Goal: Task Accomplishment & Management: Manage account settings

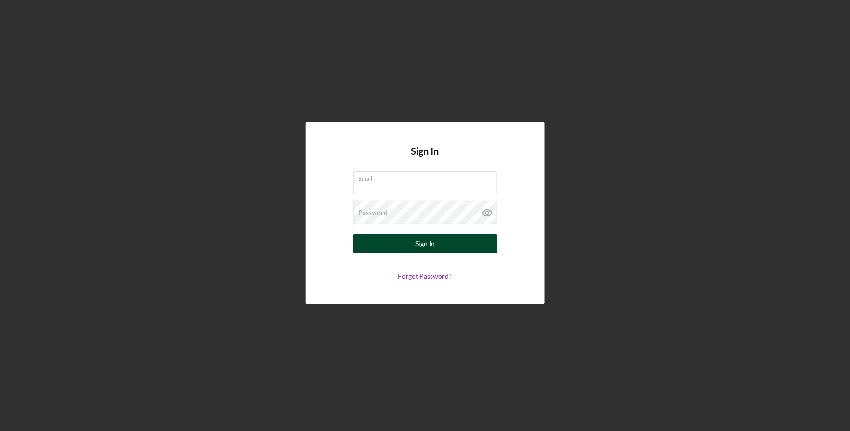
type input "lamachang@feed-hunger.com"
click at [437, 249] on button "Sign In" at bounding box center [424, 243] width 143 height 19
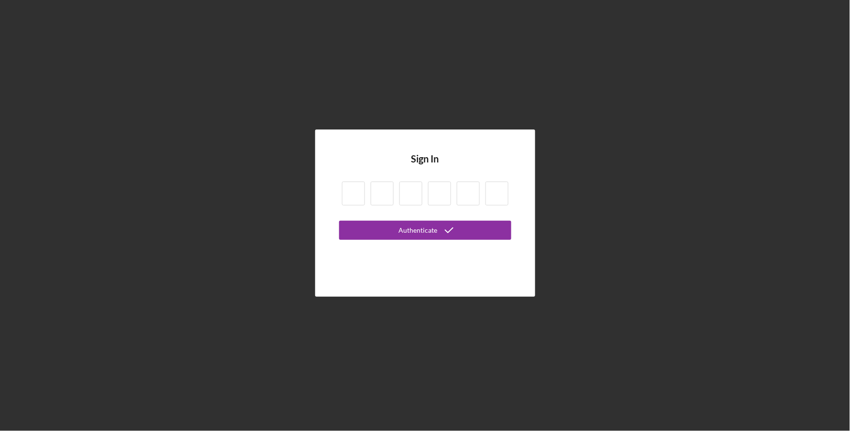
click at [359, 192] on input at bounding box center [353, 194] width 23 height 24
type input "7"
type input "3"
type input "9"
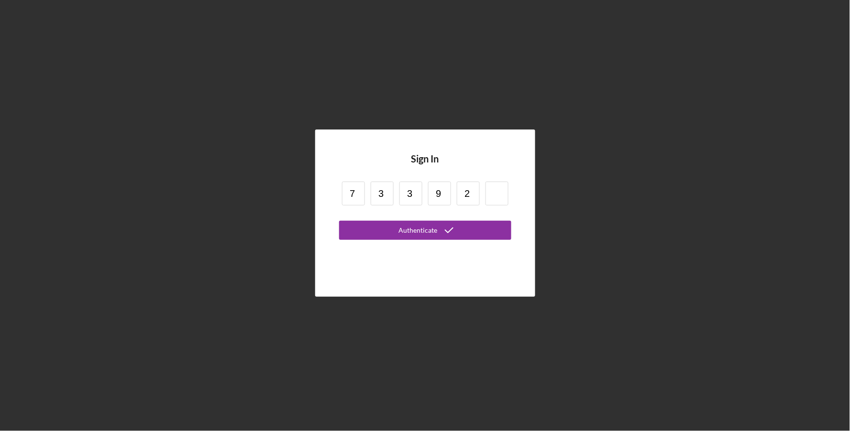
type input "2"
type input "3"
type input "9"
type input "2"
type input "3"
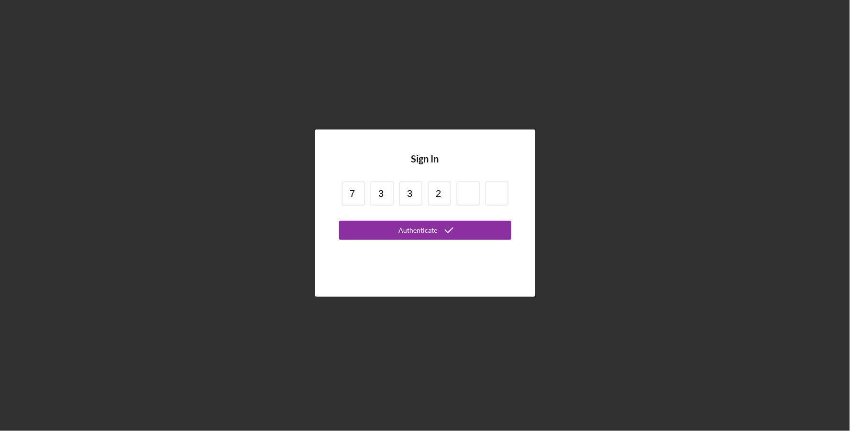
type input "2"
type input "9"
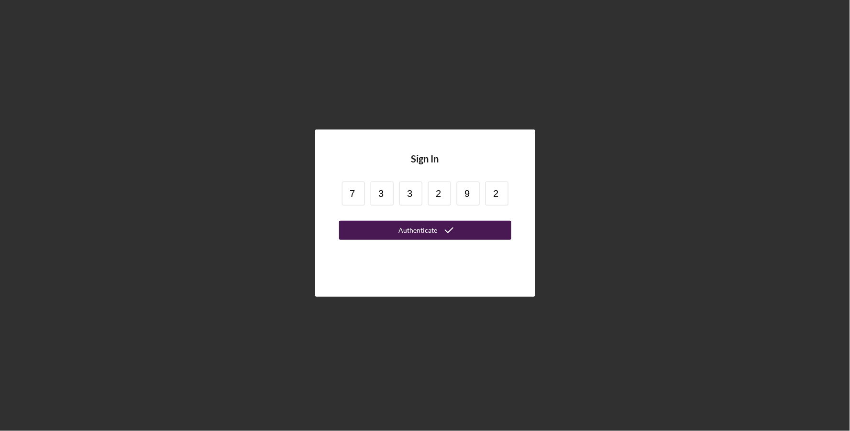
type input "2"
click at [419, 228] on div "Authenticate" at bounding box center [417, 230] width 39 height 19
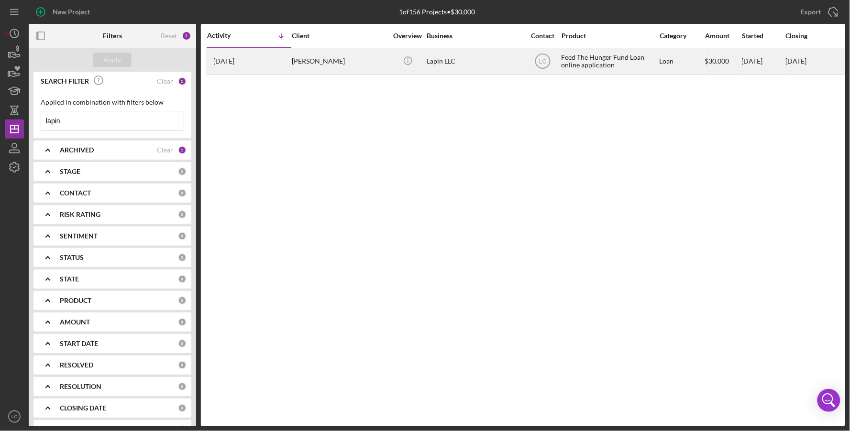
click at [307, 63] on div "[PERSON_NAME]" at bounding box center [340, 61] width 96 height 25
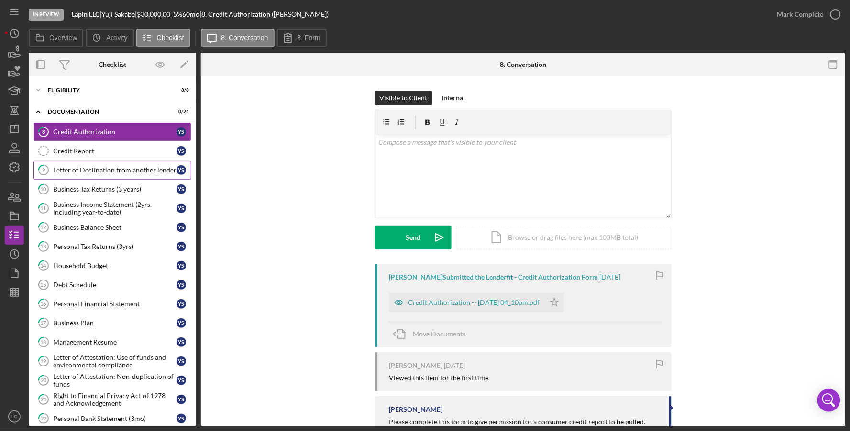
click at [80, 172] on div "Letter of Declination from another lender" at bounding box center [114, 170] width 123 height 8
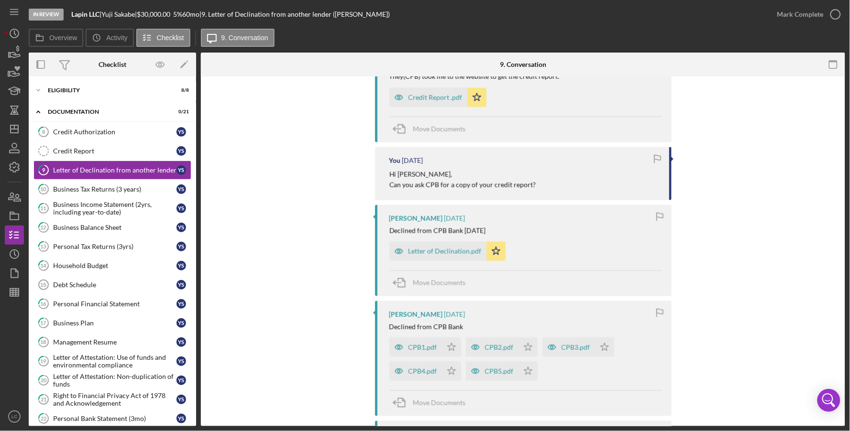
scroll to position [391, 0]
click at [68, 186] on div "Business Tax Returns (3 years)" at bounding box center [114, 190] width 123 height 8
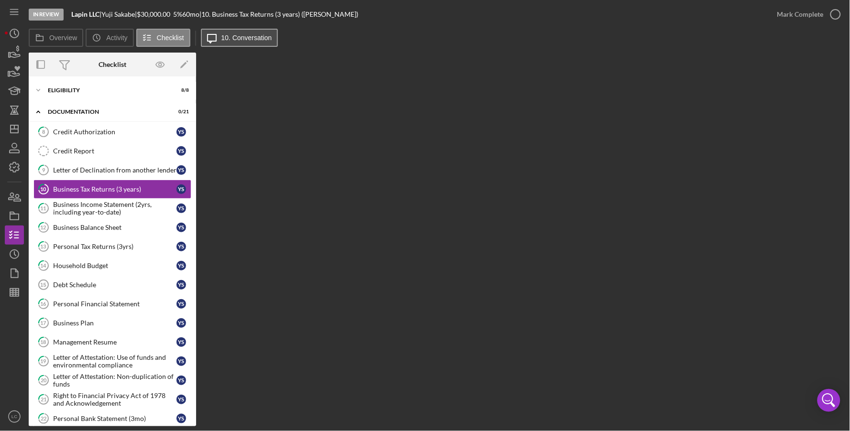
click at [223, 31] on button "Icon/Message 10. Conversation" at bounding box center [239, 38] width 77 height 18
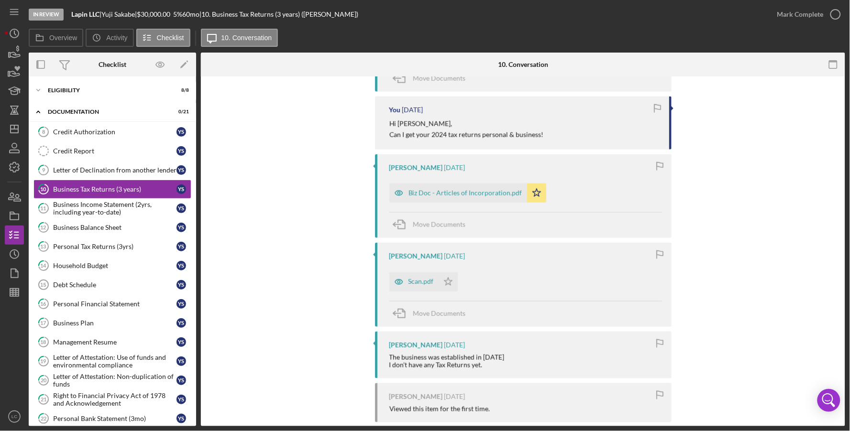
scroll to position [346, 0]
click at [425, 279] on div "Scan.pdf" at bounding box center [420, 280] width 25 height 8
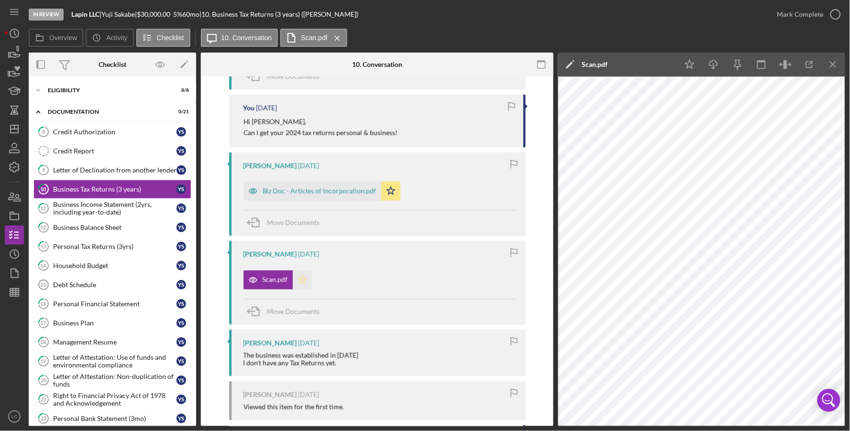
click at [301, 281] on icon "Icon/Star" at bounding box center [302, 280] width 19 height 19
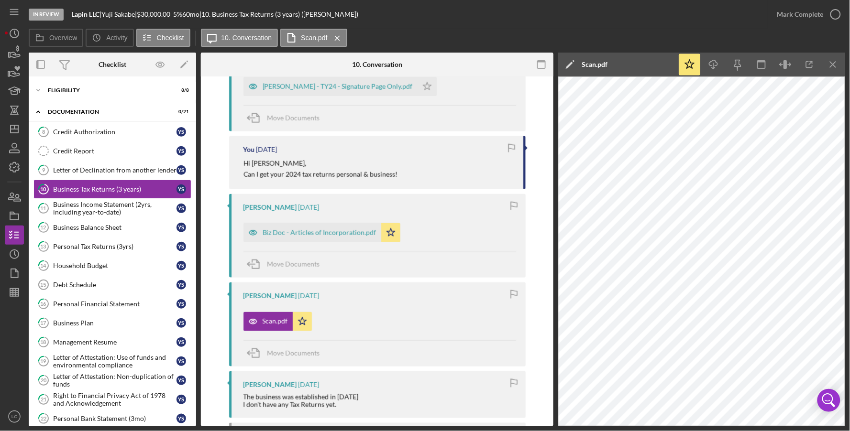
scroll to position [221, 0]
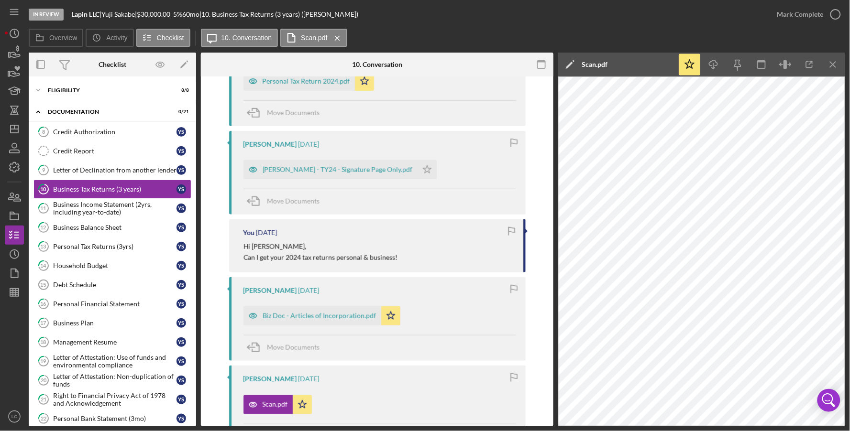
click at [600, 65] on div "Scan.pdf" at bounding box center [595, 65] width 26 height 8
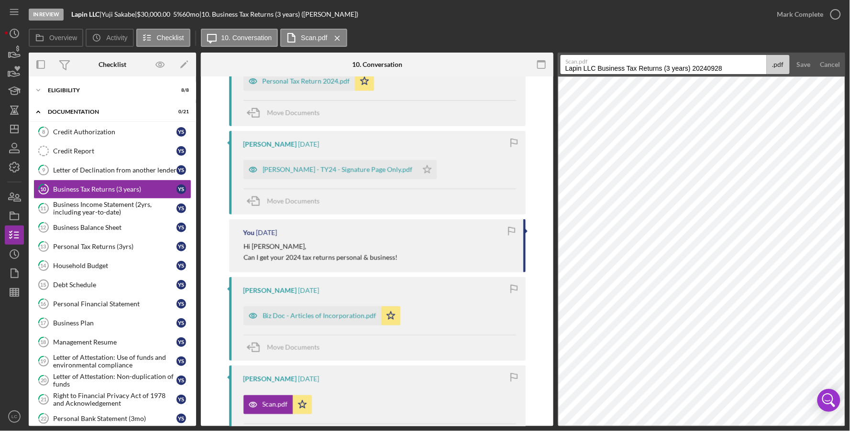
click at [728, 67] on input "Lapin LLC Business Tax Returns (3 years) 20240928" at bounding box center [663, 64] width 206 height 19
type input "GE Tax License Doc"
click at [792, 55] on button "Save" at bounding box center [803, 64] width 23 height 19
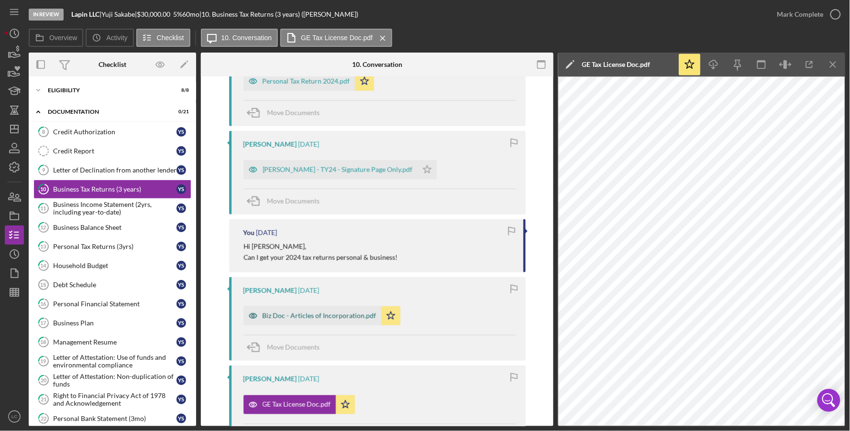
click at [306, 315] on div "Biz Doc - Articles of Incorporation.pdf" at bounding box center [319, 316] width 114 height 8
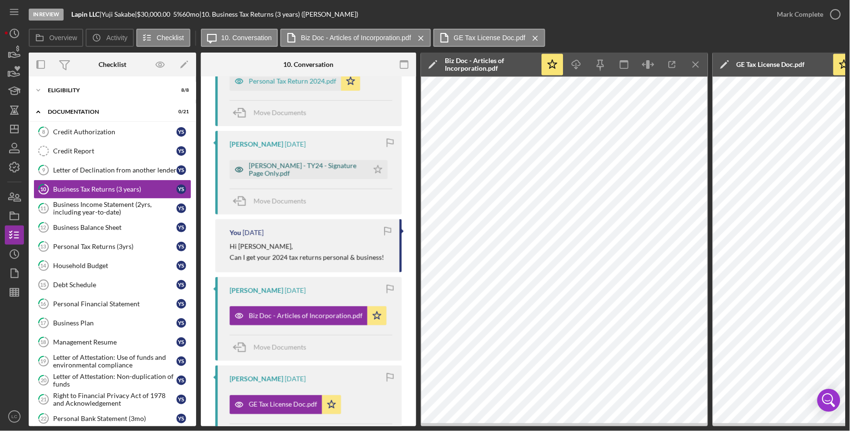
click at [306, 167] on div "CLARK, JONATHAN - TY24 - Signature Page Only.pdf" at bounding box center [306, 169] width 115 height 15
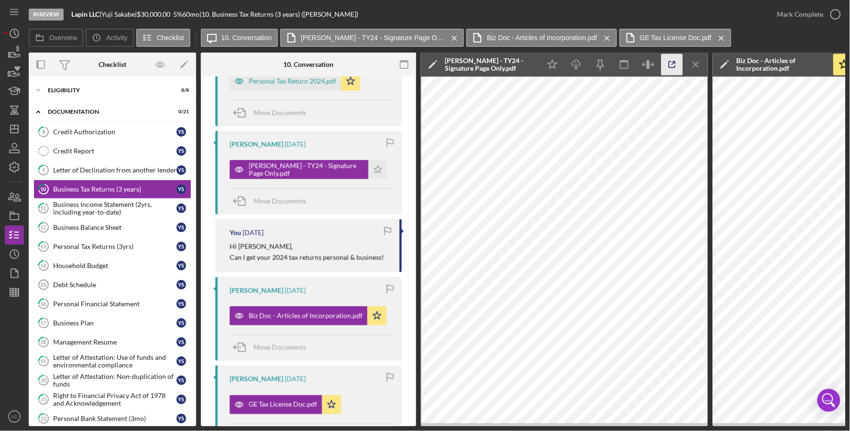
click at [675, 68] on icon "button" at bounding box center [672, 65] width 22 height 22
click at [695, 64] on line "button" at bounding box center [695, 64] width 5 height 5
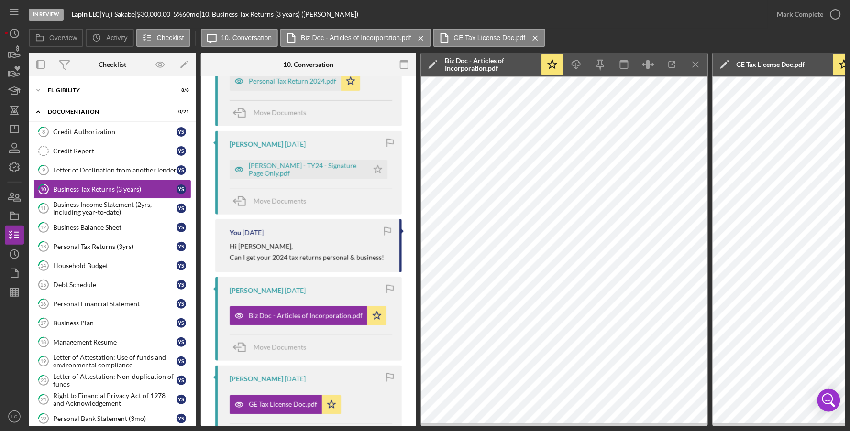
click at [695, 64] on line "button" at bounding box center [695, 64] width 5 height 5
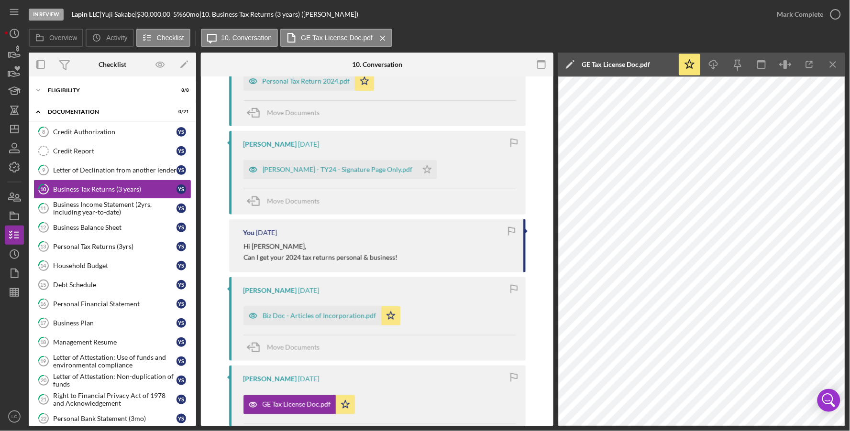
click at [695, 64] on icon "Icon/Star" at bounding box center [690, 65] width 22 height 22
click at [693, 66] on icon "Icon/Star" at bounding box center [690, 65] width 22 height 22
click at [840, 63] on icon "Icon/Menu Close" at bounding box center [833, 65] width 22 height 22
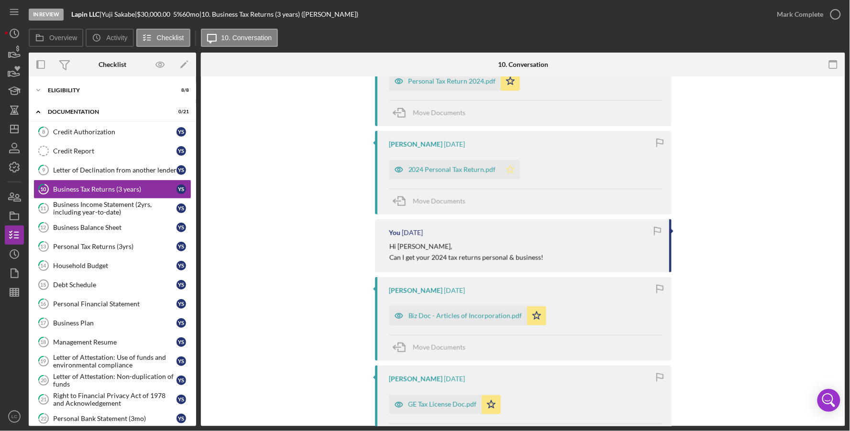
click at [503, 171] on icon "Icon/Star" at bounding box center [510, 169] width 19 height 19
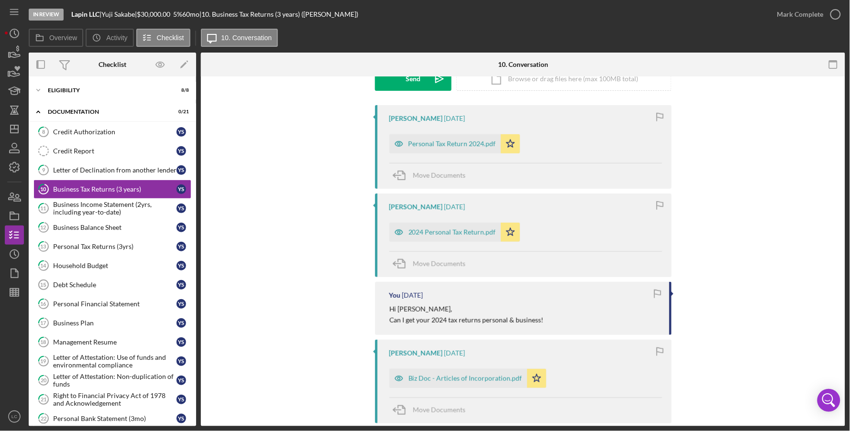
scroll to position [158, 0]
click at [453, 235] on div "2024 Personal Tax Return.pdf" at bounding box center [451, 233] width 87 height 8
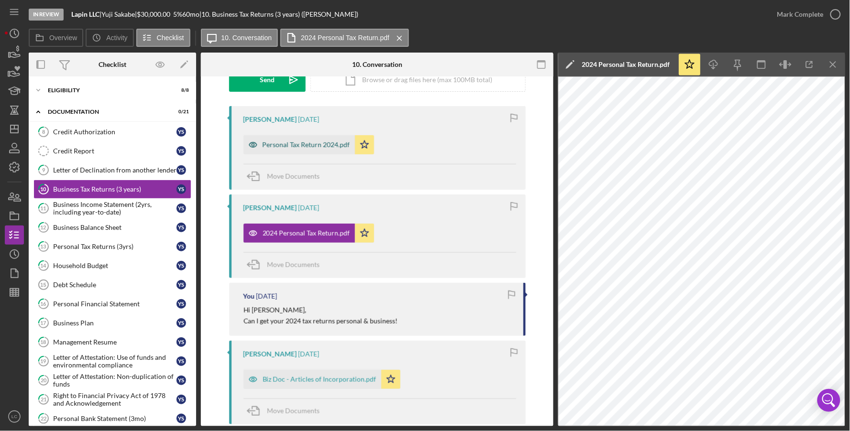
click at [324, 144] on div "Personal Tax Return 2024.pdf" at bounding box center [305, 145] width 87 height 8
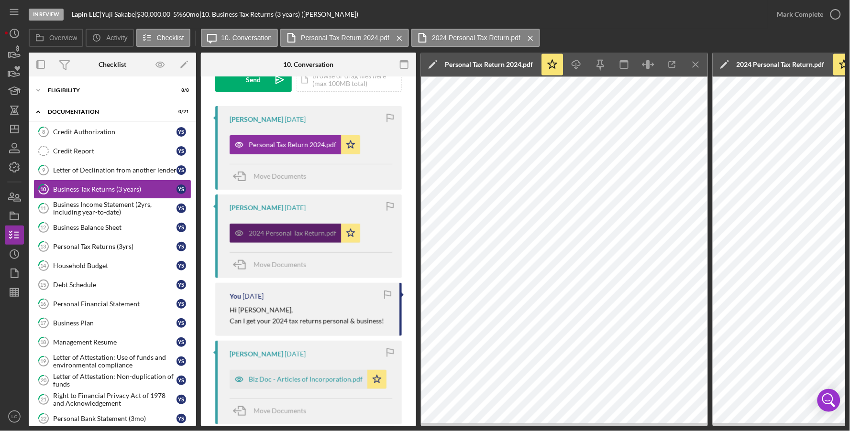
click at [300, 231] on div "2024 Personal Tax Return.pdf" at bounding box center [292, 233] width 87 height 8
click at [768, 59] on div "2024 Personal Tax Return.pdf" at bounding box center [780, 65] width 88 height 24
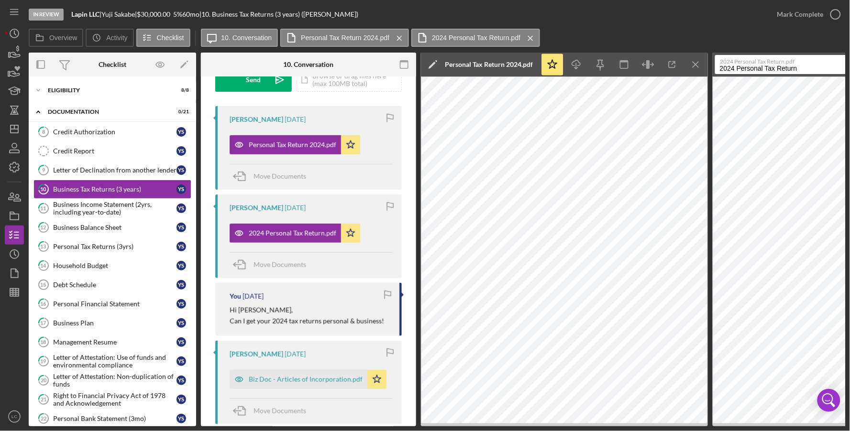
click at [802, 65] on input "2024 Personal Tax Return" at bounding box center [818, 64] width 206 height 19
type input "2024 Personal Tax Return signature page"
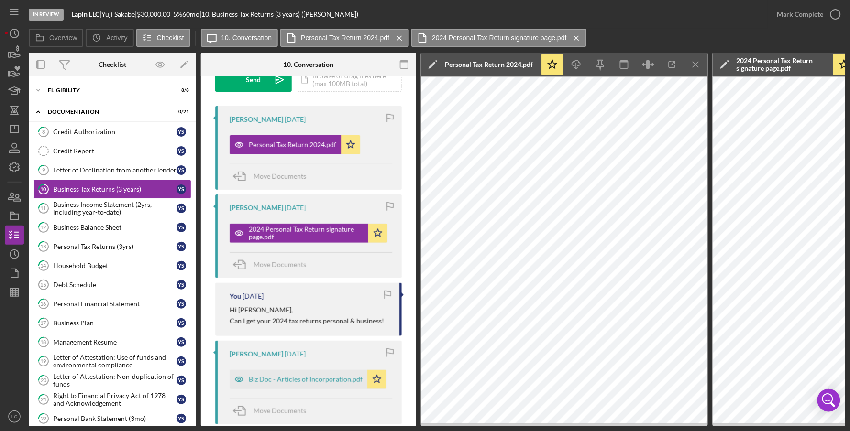
click at [506, 63] on div "Personal Tax Return 2024.pdf" at bounding box center [489, 65] width 88 height 8
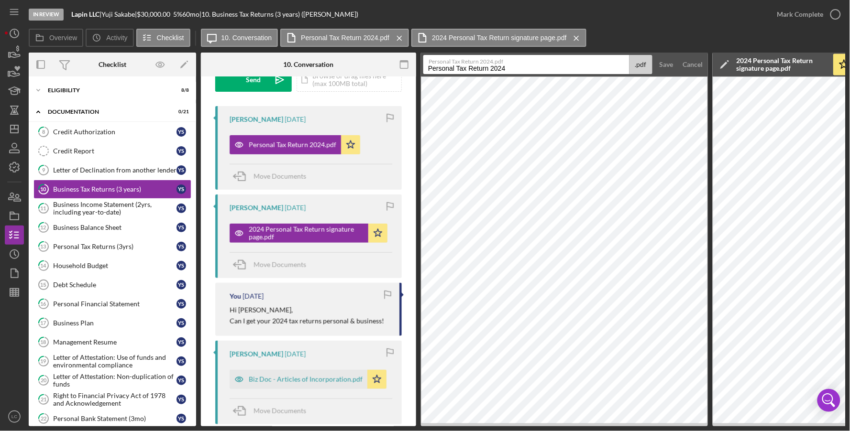
click at [514, 69] on input "Personal Tax Return 2024" at bounding box center [526, 64] width 206 height 19
type input "2024 Personal Tax Return"
click at [402, 64] on icon "button" at bounding box center [404, 65] width 22 height 22
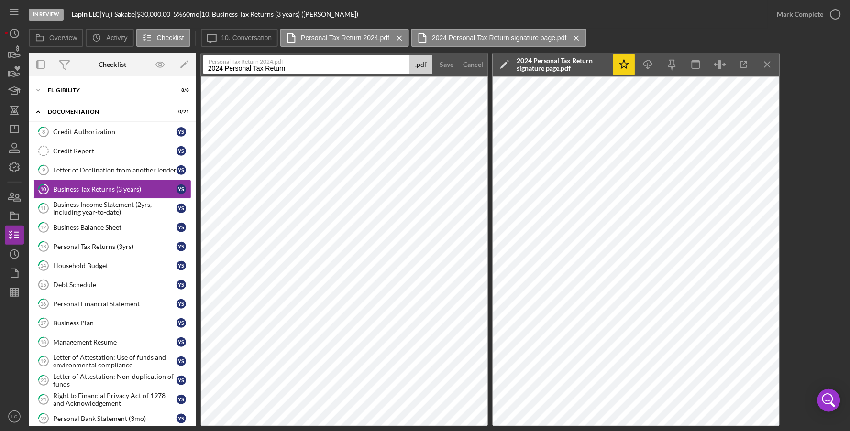
click at [618, 66] on icon "Icon/Star" at bounding box center [624, 65] width 22 height 22
click at [766, 65] on icon "Icon/Menu Close" at bounding box center [768, 65] width 22 height 22
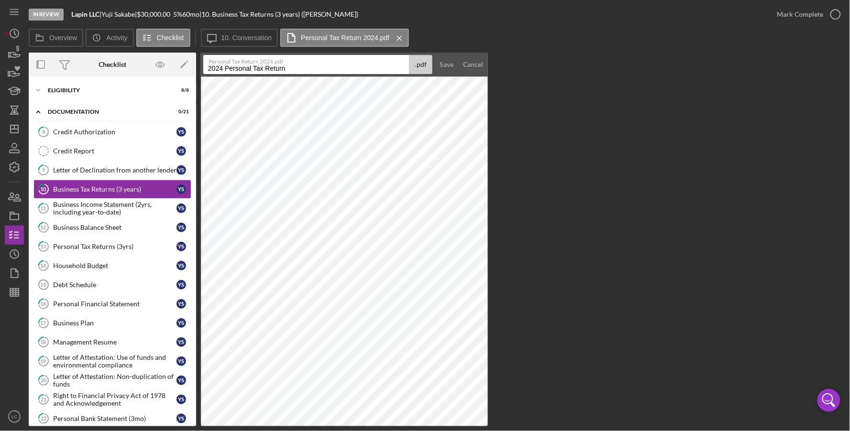
click at [397, 37] on icon "Icon/Menu Close" at bounding box center [399, 38] width 17 height 24
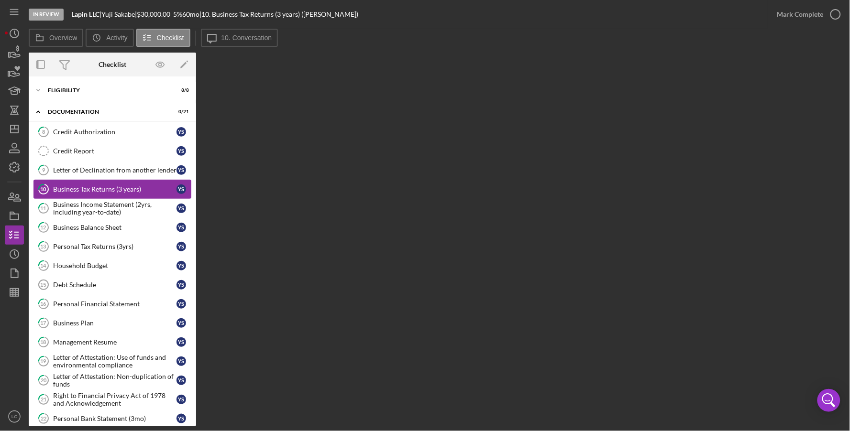
click at [120, 188] on div "Business Tax Returns (3 years)" at bounding box center [114, 190] width 123 height 8
click at [238, 42] on button "Icon/Message 10. Conversation" at bounding box center [239, 38] width 77 height 18
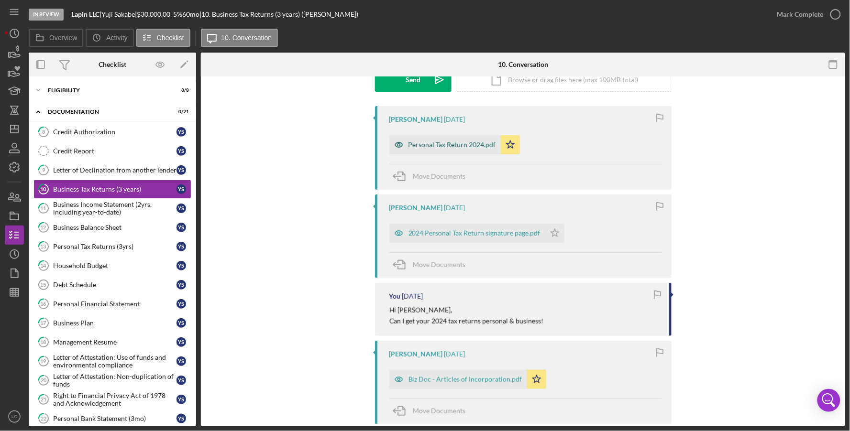
click at [459, 146] on div "Personal Tax Return 2024.pdf" at bounding box center [451, 145] width 87 height 8
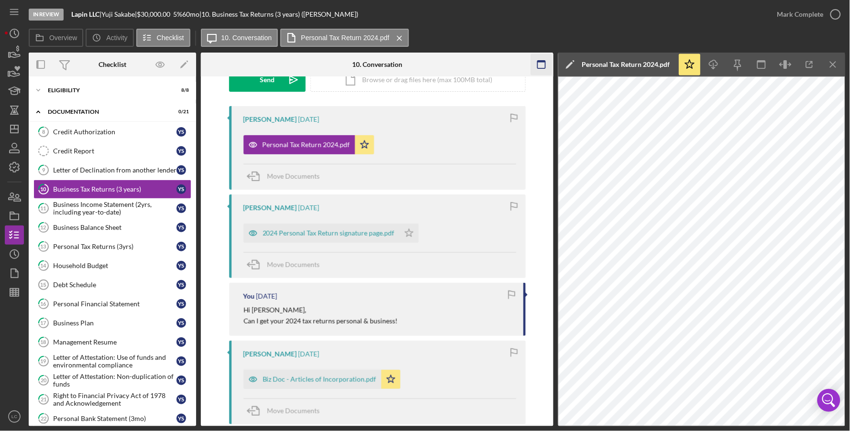
click at [545, 64] on rect "button" at bounding box center [541, 65] width 8 height 8
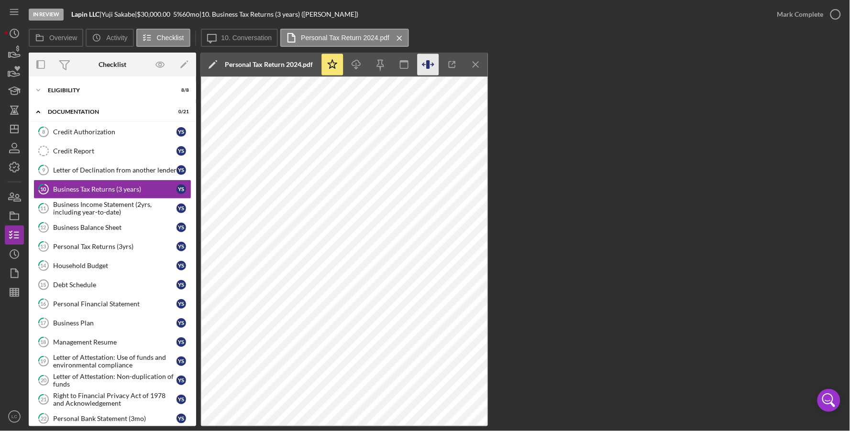
click at [433, 64] on icon "button" at bounding box center [428, 65] width 22 height 22
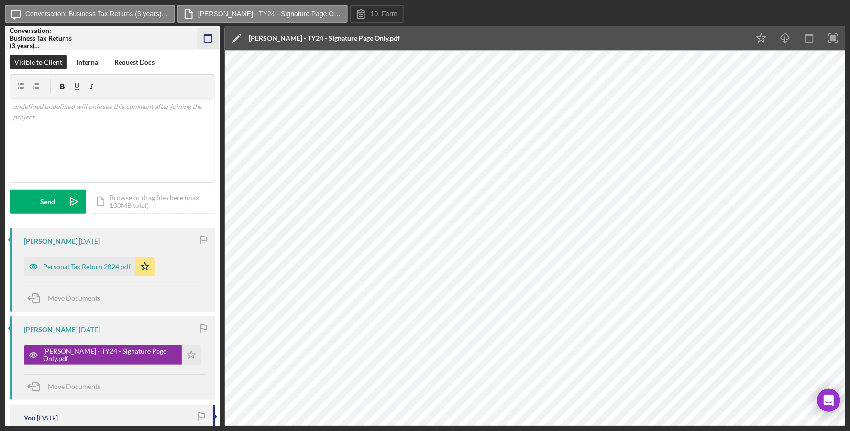
click at [210, 41] on icon "button" at bounding box center [208, 39] width 22 height 22
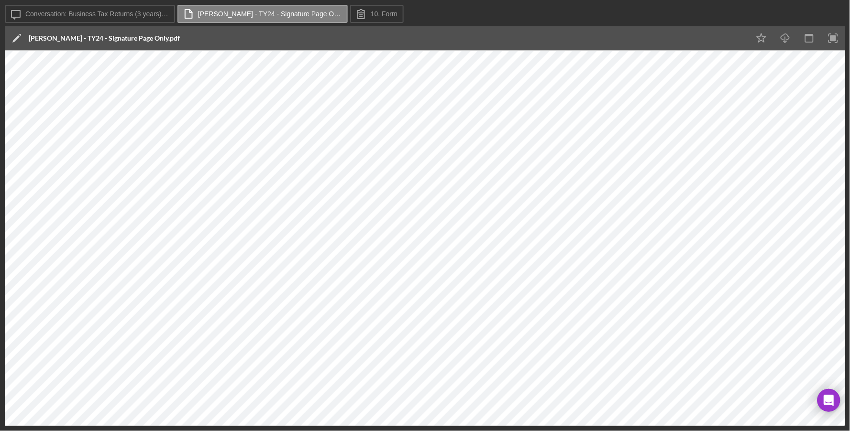
click at [132, 36] on div "CLARK, JONATHAN - TY24 - Signature Page Only.pdf" at bounding box center [104, 38] width 151 height 8
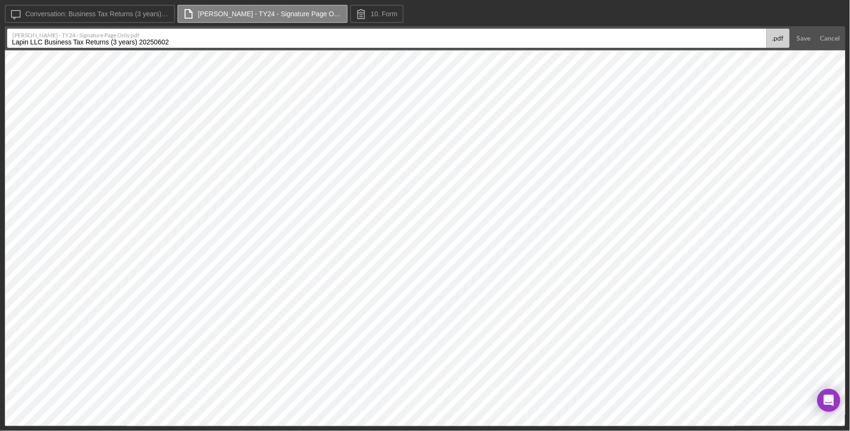
click at [129, 41] on input "Lapin LLC Business Tax Returns (3 years) 20250602" at bounding box center [386, 38] width 759 height 19
click at [135, 34] on label "CLARK, JONATHAN - TY24 - Signature Page Only.pdf" at bounding box center [389, 34] width 754 height 10
drag, startPoint x: 181, startPoint y: 44, endPoint x: 0, endPoint y: 40, distance: 181.2
click at [0, 40] on div "Icon/Message Conversation: Business Tax Returns (3 years) (Yuji S.) CLARK, JONA…" at bounding box center [425, 215] width 850 height 431
type input "2024 Personal Tax Return"
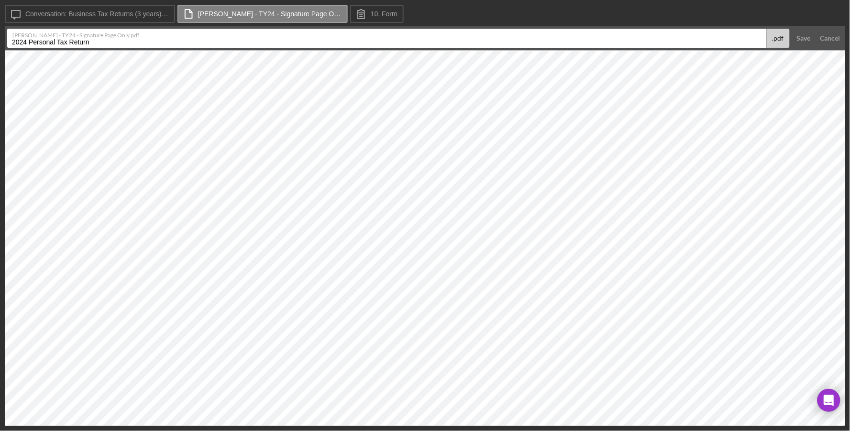
click at [792, 29] on button "Save" at bounding box center [803, 38] width 23 height 19
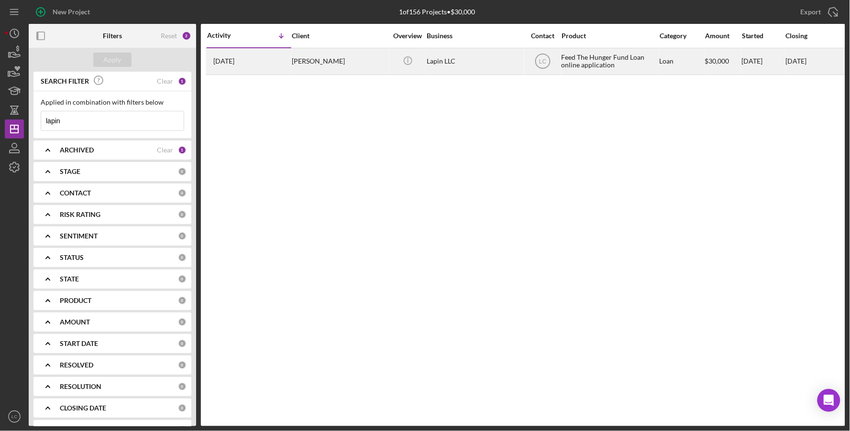
click at [311, 67] on div "[PERSON_NAME]" at bounding box center [340, 61] width 96 height 25
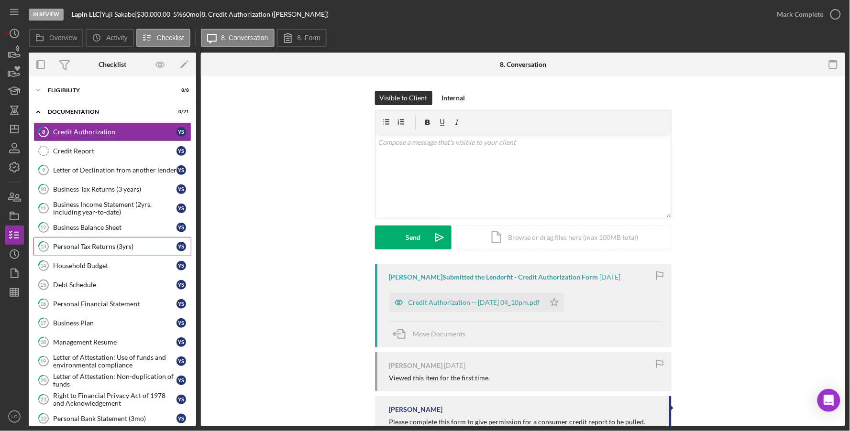
click at [81, 248] on div "Personal Tax Returns (3yrs)" at bounding box center [114, 247] width 123 height 8
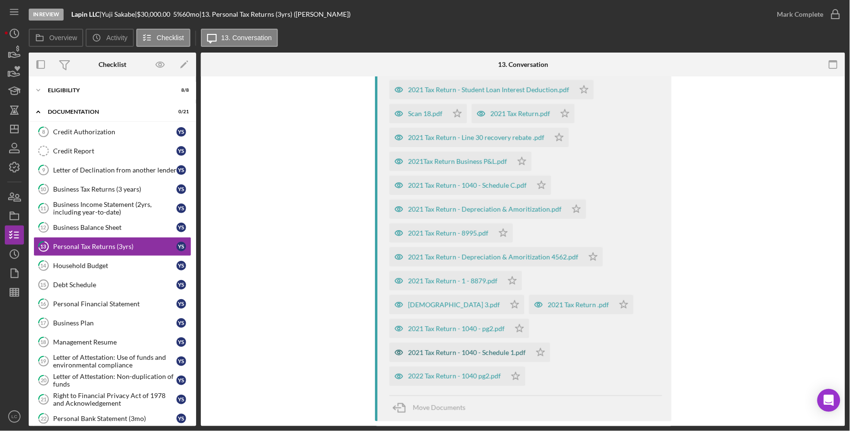
scroll to position [436, 0]
click at [466, 372] on div "2022 Tax Return - 1040 pg2.pdf" at bounding box center [454, 376] width 93 height 8
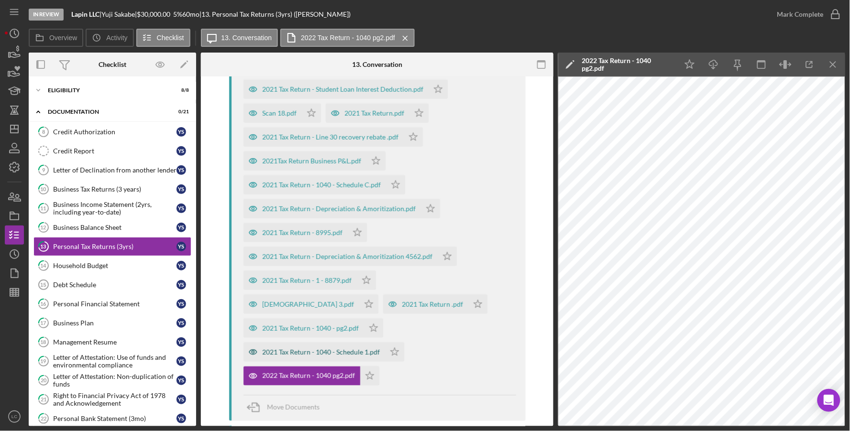
click at [305, 349] on div "2021 Tax Return - 1040 - Schedule 1.pdf" at bounding box center [321, 353] width 118 height 8
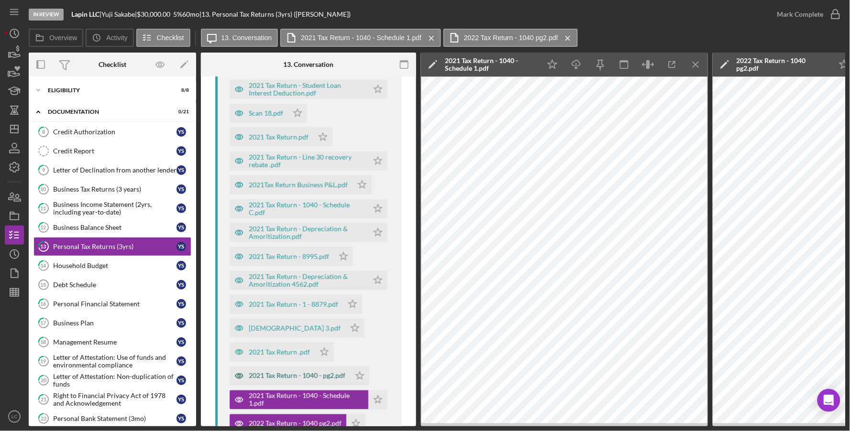
click at [309, 375] on div "2021 Tax Return - 1040 - pg2.pdf" at bounding box center [297, 376] width 97 height 8
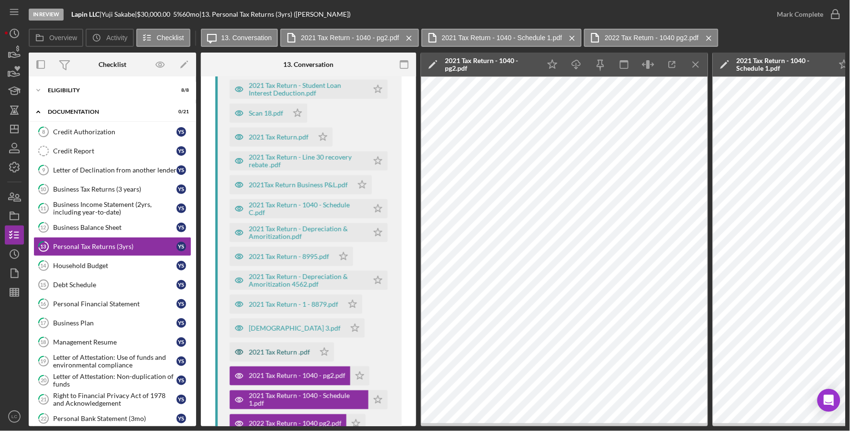
click at [279, 353] on div "2021 Tax Return .pdf" at bounding box center [279, 353] width 61 height 8
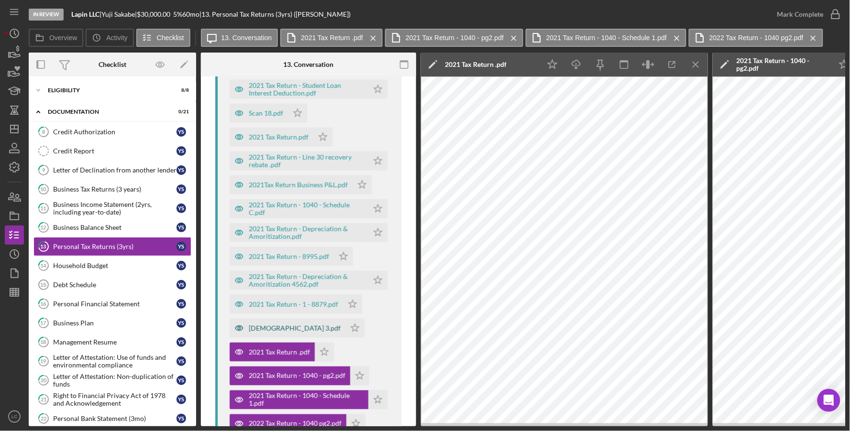
click at [252, 330] on div "[DEMOGRAPHIC_DATA] 3.pdf" at bounding box center [295, 329] width 92 height 8
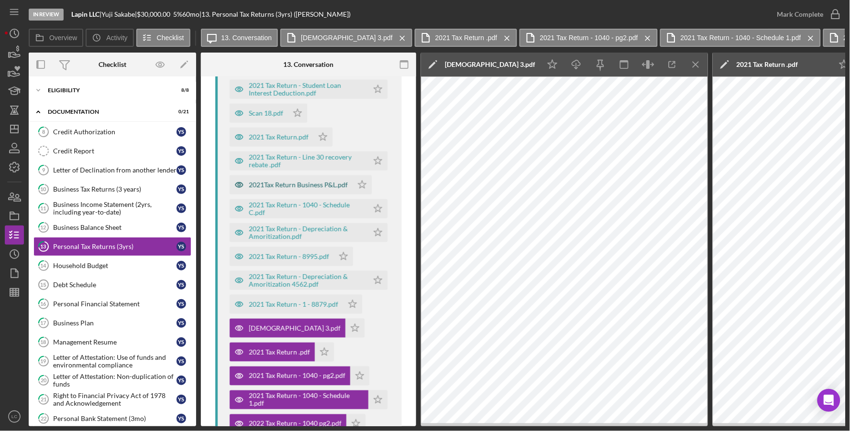
click at [287, 185] on div "2021Tax Return Business P&L.pdf" at bounding box center [298, 185] width 99 height 8
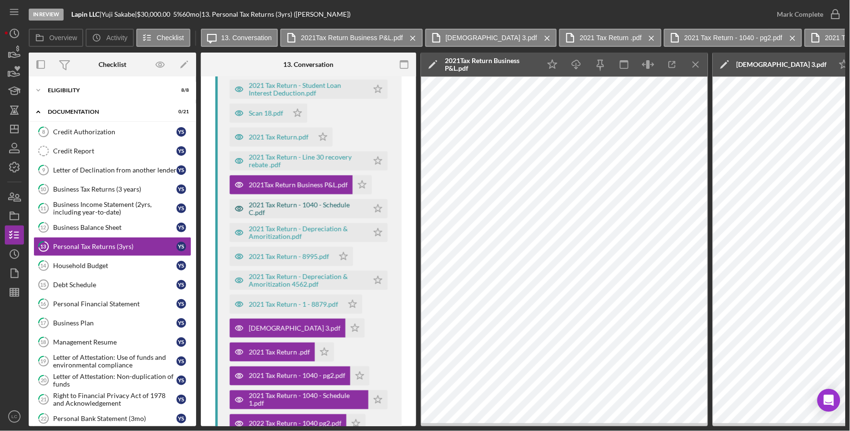
click at [271, 208] on div "2021 Tax Return - 1040 - Schedule C.pdf" at bounding box center [306, 208] width 115 height 15
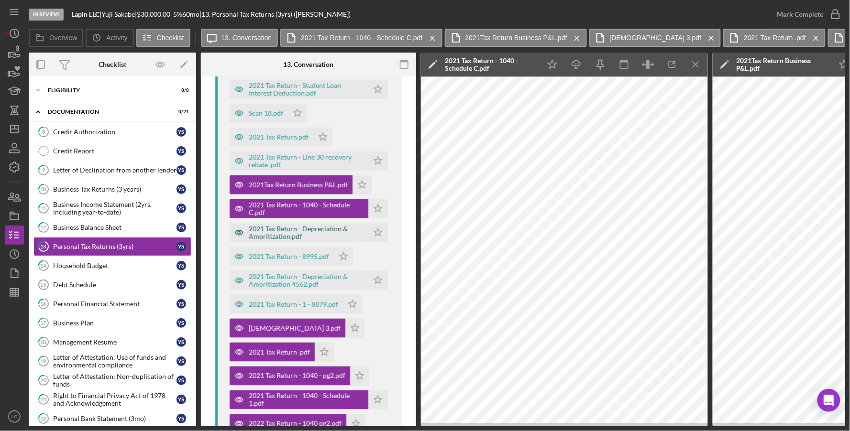
click at [284, 234] on div "2021 Tax Return - Depreciation & Amoritization.pdf" at bounding box center [306, 232] width 115 height 15
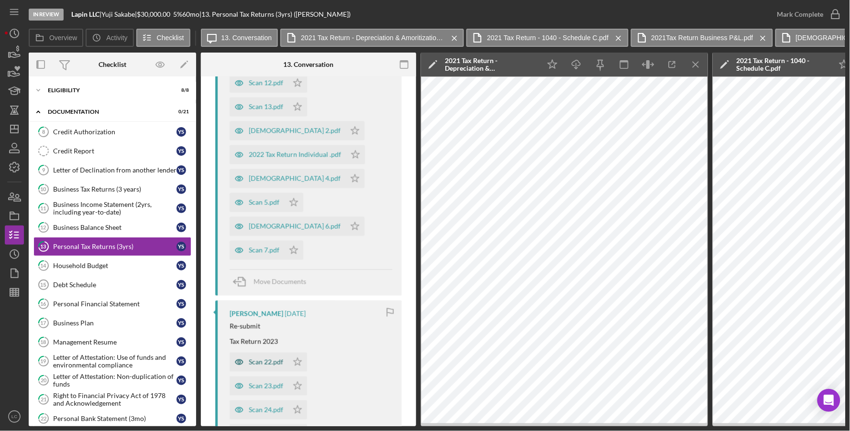
scroll to position [1501, 0]
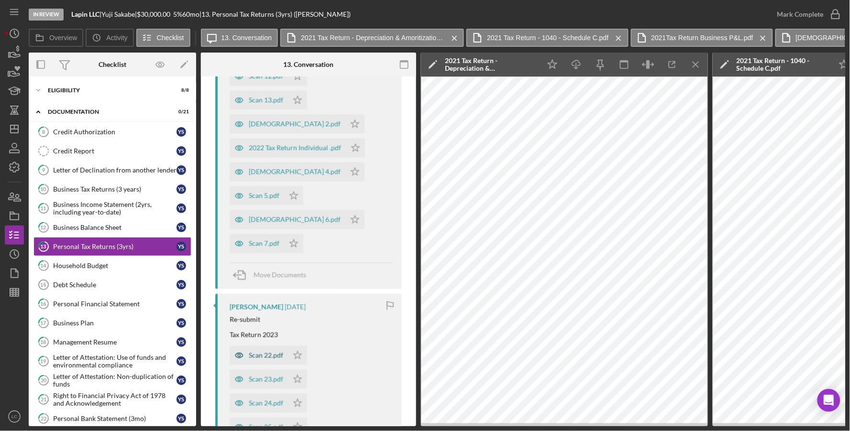
click at [264, 352] on div "Scan 22.pdf" at bounding box center [266, 356] width 34 height 8
click at [266, 424] on div "Scan 25.pdf" at bounding box center [266, 428] width 34 height 8
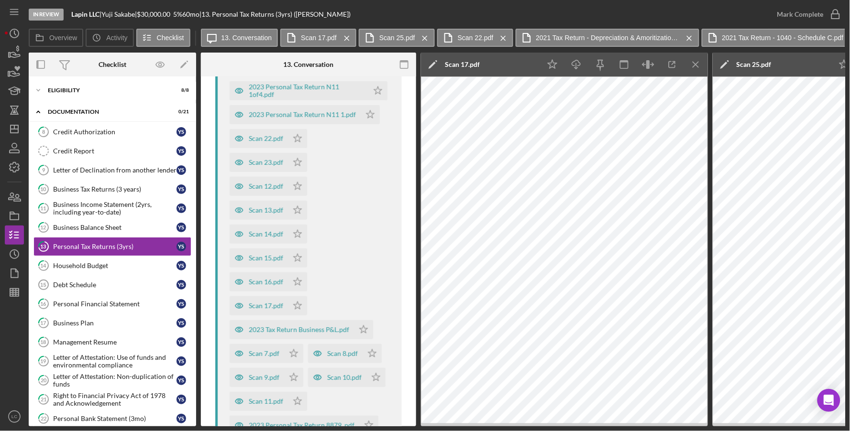
scroll to position [2632, 0]
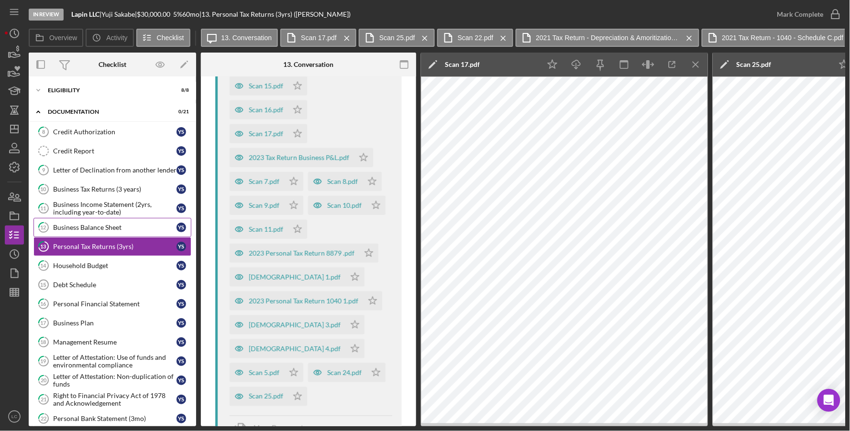
click at [89, 231] on div "Business Balance Sheet" at bounding box center [114, 228] width 123 height 8
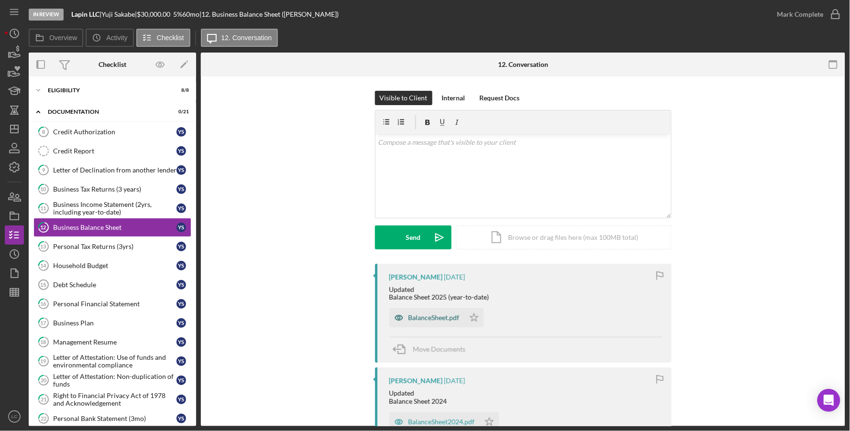
click at [420, 315] on div "BalanceSheet.pdf" at bounding box center [433, 318] width 51 height 8
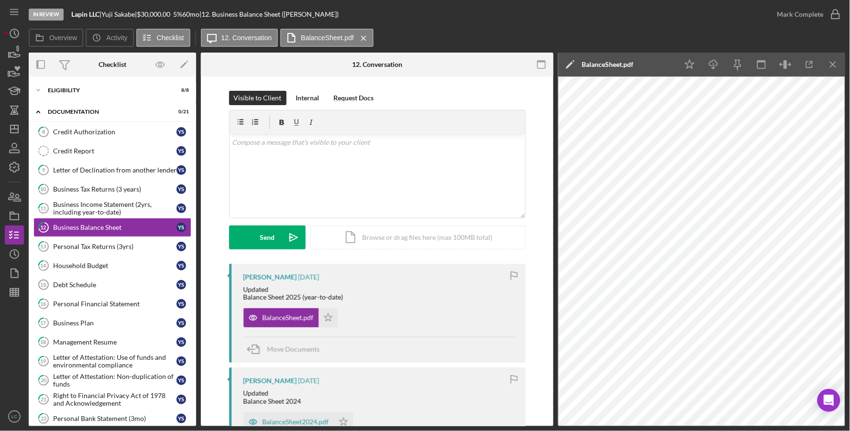
click at [541, 67] on icon "button" at bounding box center [542, 65] width 22 height 22
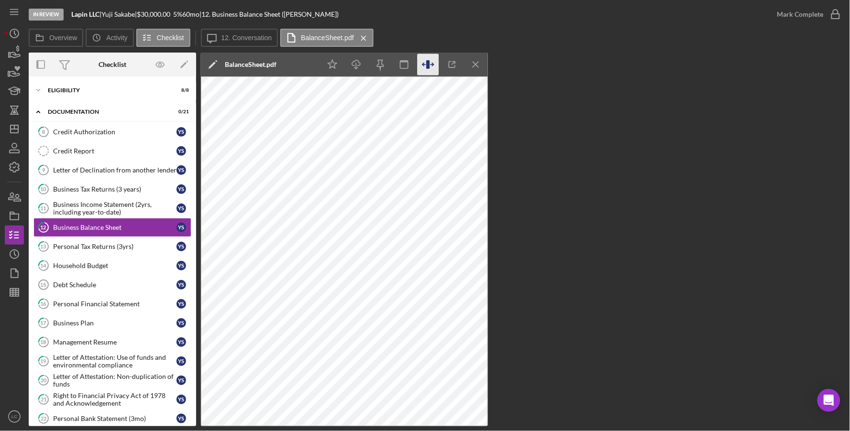
click at [425, 66] on icon "button" at bounding box center [428, 65] width 22 height 22
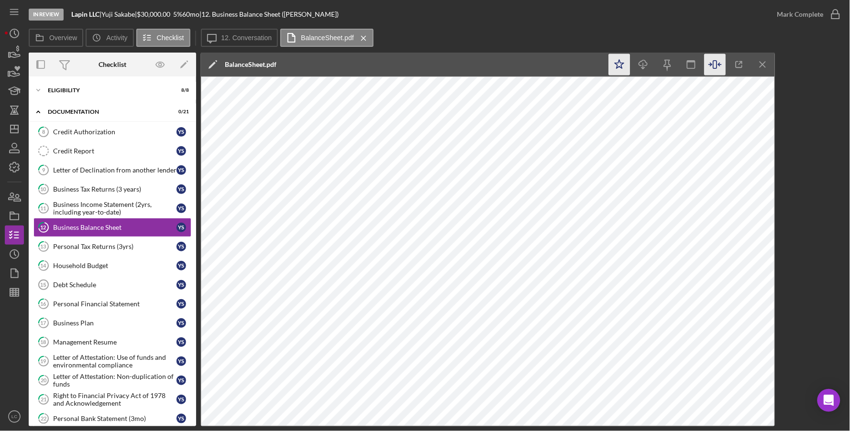
click at [620, 66] on icon "Icon/Star" at bounding box center [620, 65] width 22 height 22
click at [362, 39] on icon "Icon/Menu Close" at bounding box center [363, 38] width 17 height 24
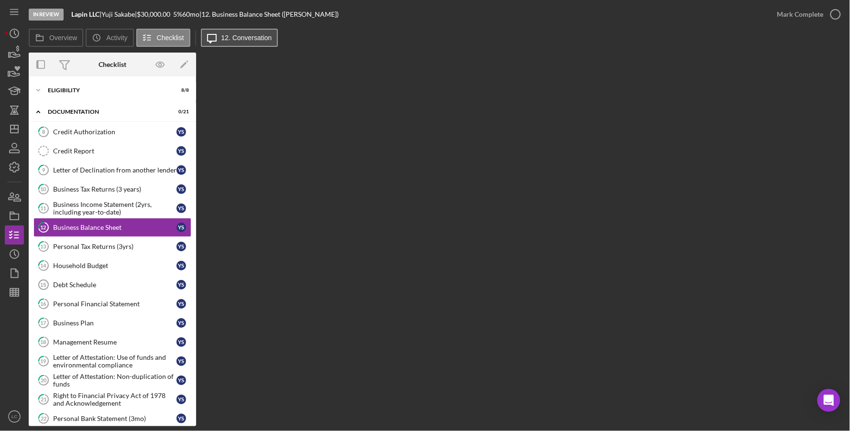
click at [266, 38] on label "12. Conversation" at bounding box center [246, 38] width 51 height 8
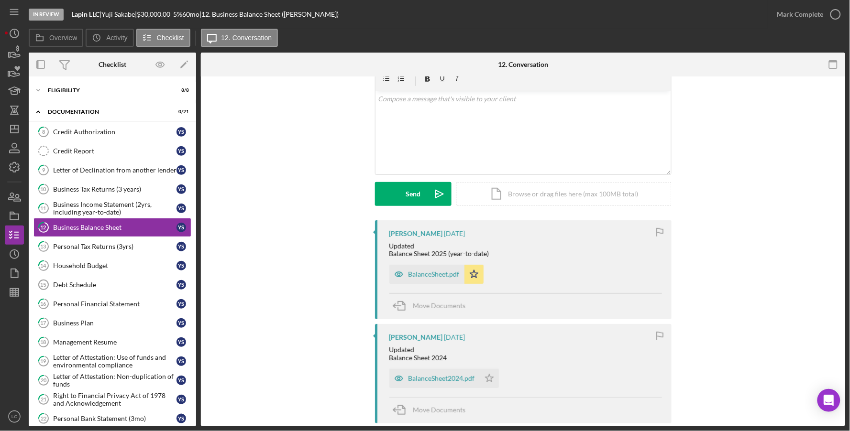
scroll to position [90, 0]
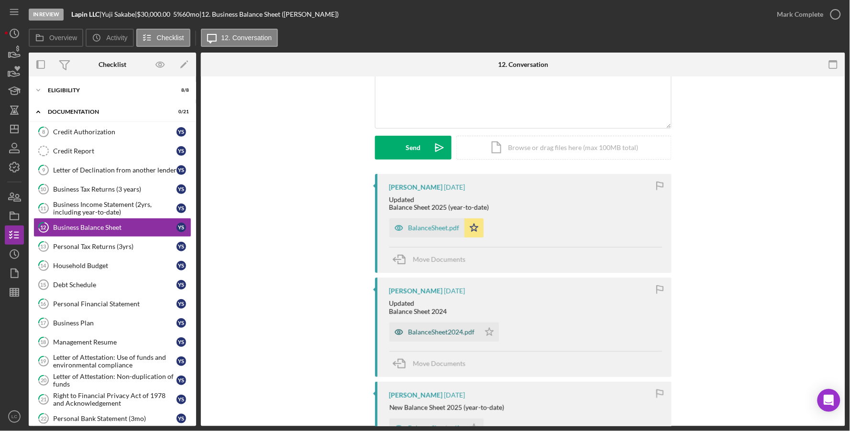
click at [445, 333] on div "BalanceSheet2024.pdf" at bounding box center [441, 332] width 66 height 8
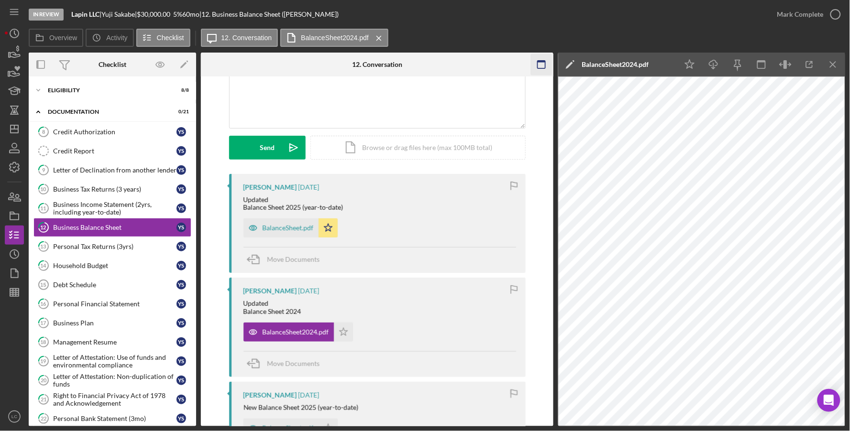
click at [540, 63] on icon "button" at bounding box center [542, 65] width 22 height 22
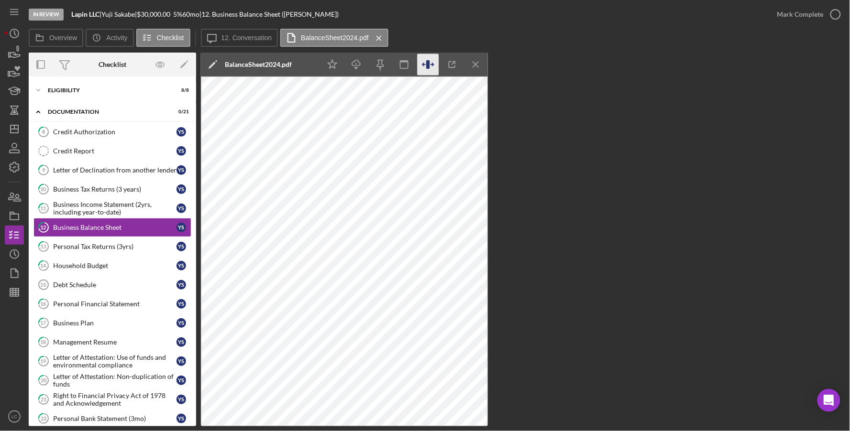
click at [424, 66] on icon "button" at bounding box center [428, 65] width 22 height 22
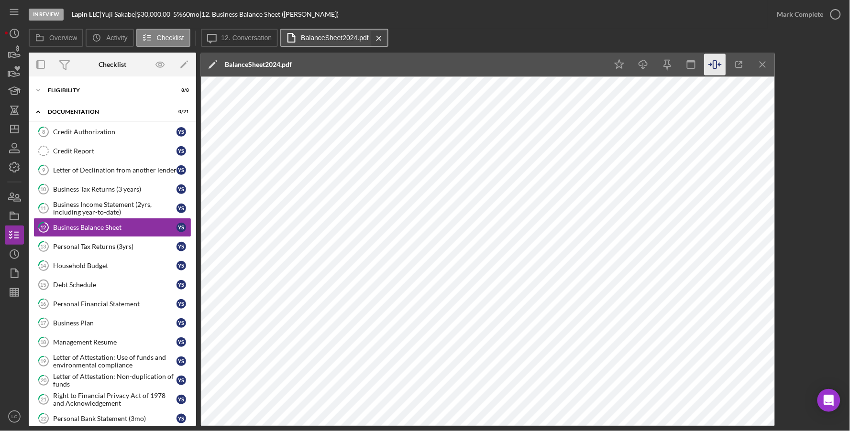
click at [376, 37] on line at bounding box center [378, 38] width 4 height 4
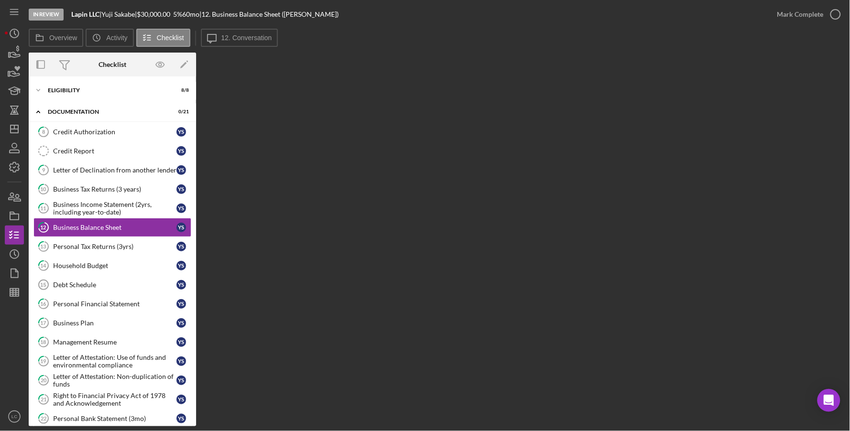
click at [375, 37] on div "Overview Icon/History Activity Checklist Icon/Message 12. Conversation" at bounding box center [437, 38] width 816 height 19
click at [202, 40] on icon "Icon/Message" at bounding box center [212, 38] width 24 height 24
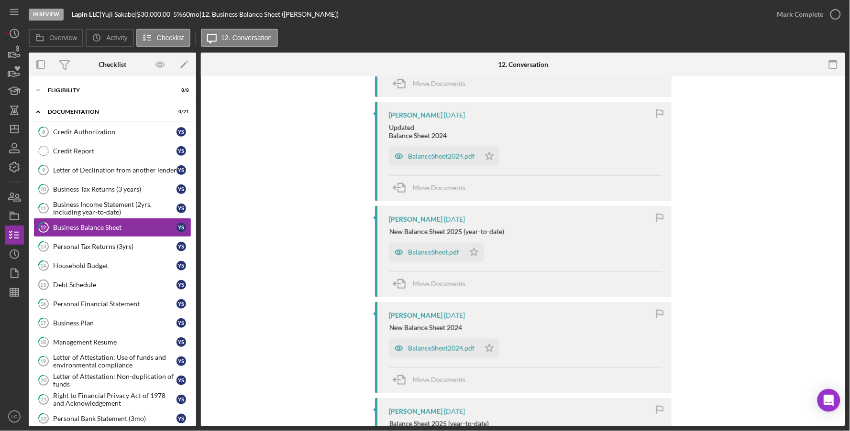
scroll to position [269, 0]
click at [442, 250] on div "BalanceSheet.pdf" at bounding box center [433, 250] width 51 height 8
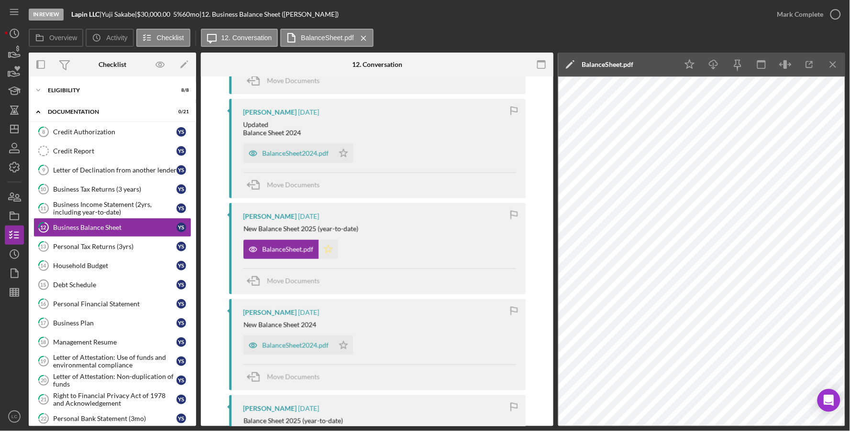
click at [322, 250] on icon "Icon/Star" at bounding box center [327, 249] width 19 height 19
click at [327, 248] on polygon "button" at bounding box center [328, 249] width 8 height 8
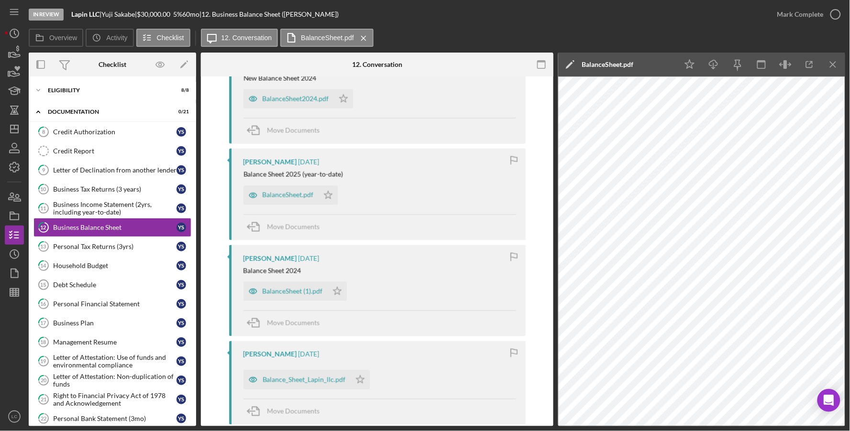
scroll to position [579, 0]
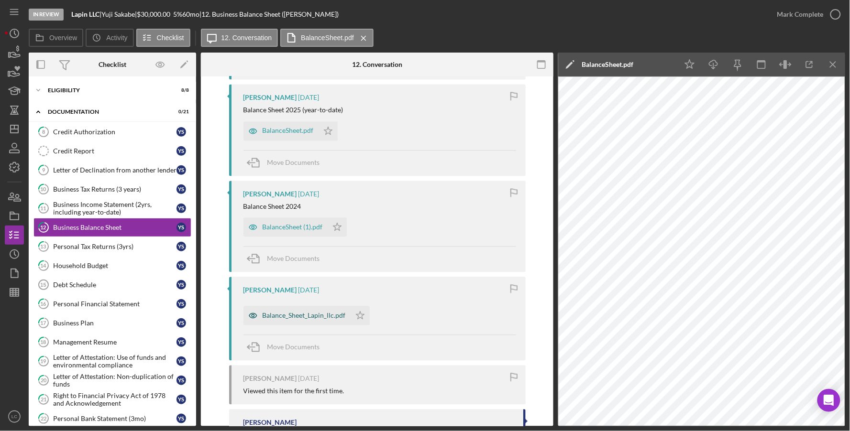
click at [301, 322] on div "Balance_Sheet_Lapin_llc.pdf" at bounding box center [296, 315] width 107 height 19
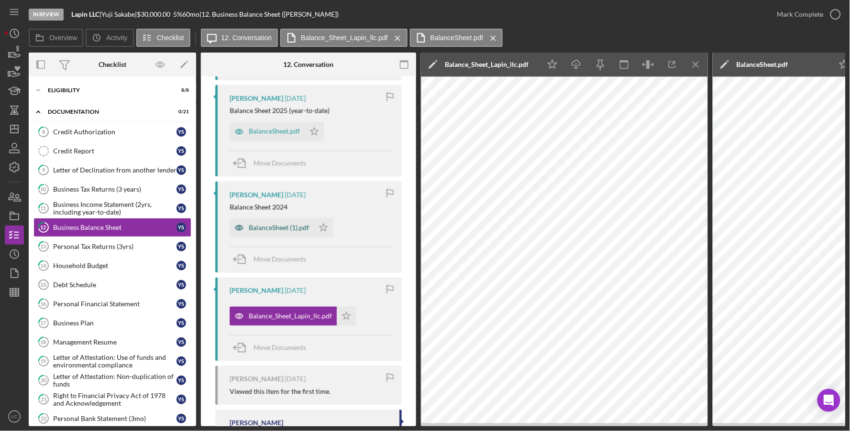
click at [295, 229] on div "BalanceSheet (1).pdf" at bounding box center [279, 228] width 60 height 8
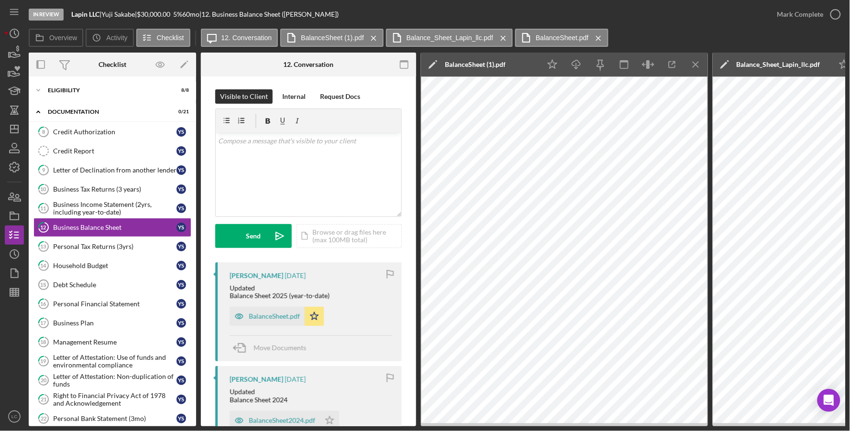
scroll to position [0, 0]
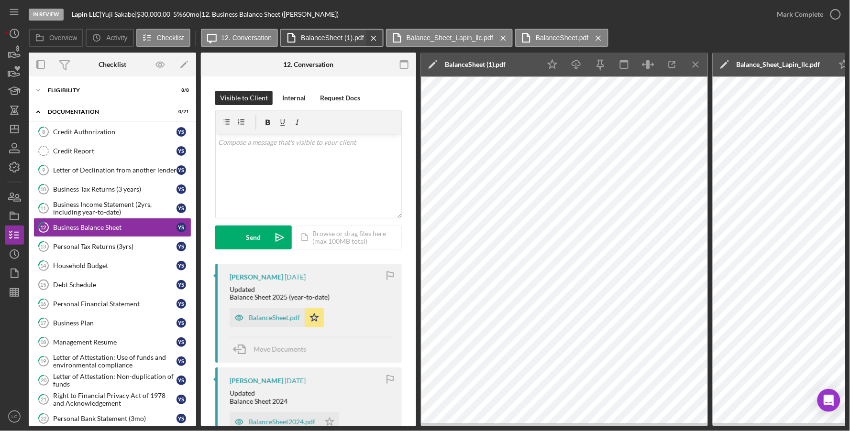
click at [368, 36] on icon "Icon/Menu Close" at bounding box center [373, 38] width 17 height 24
click at [398, 34] on icon "Icon/Menu Close" at bounding box center [397, 38] width 17 height 24
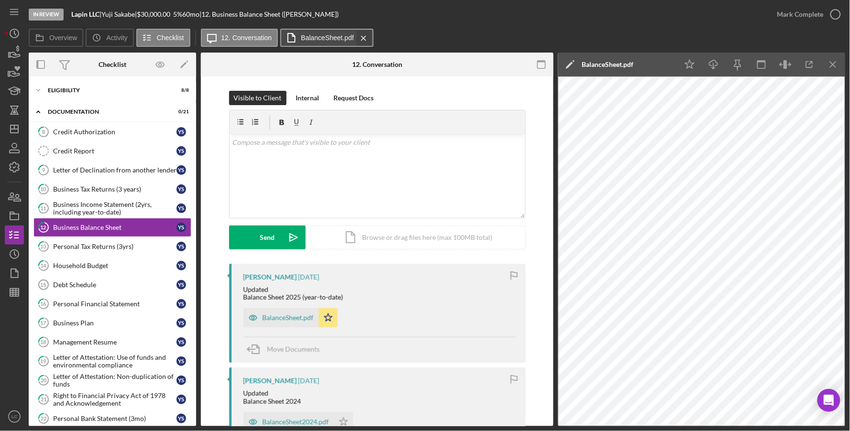
click at [361, 41] on icon "Icon/Menu Close" at bounding box center [363, 38] width 17 height 24
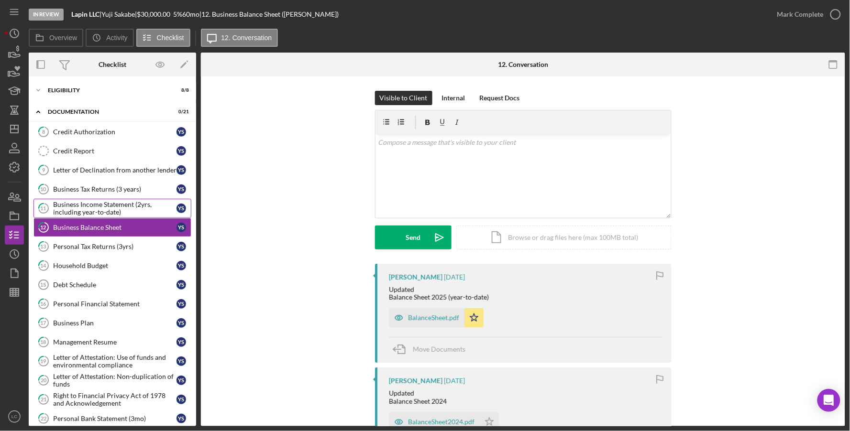
click at [101, 204] on div "Business Income Statement (2yrs, including year-to-date)" at bounding box center [114, 208] width 123 height 15
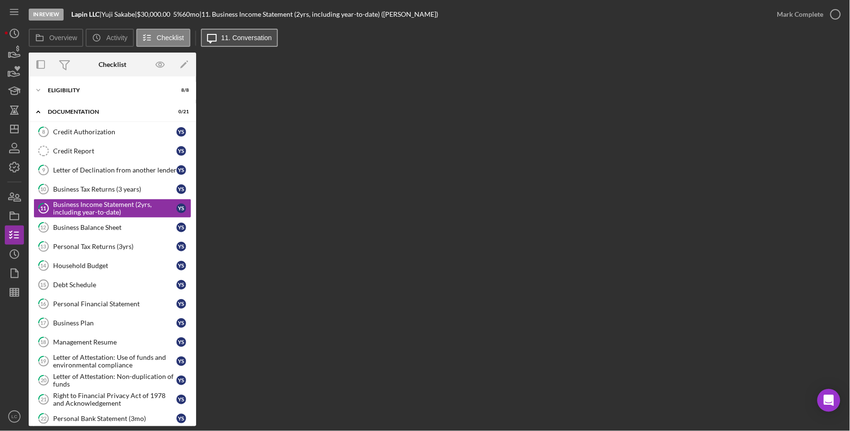
click at [256, 42] on button "Icon/Message 11. Conversation" at bounding box center [239, 38] width 77 height 18
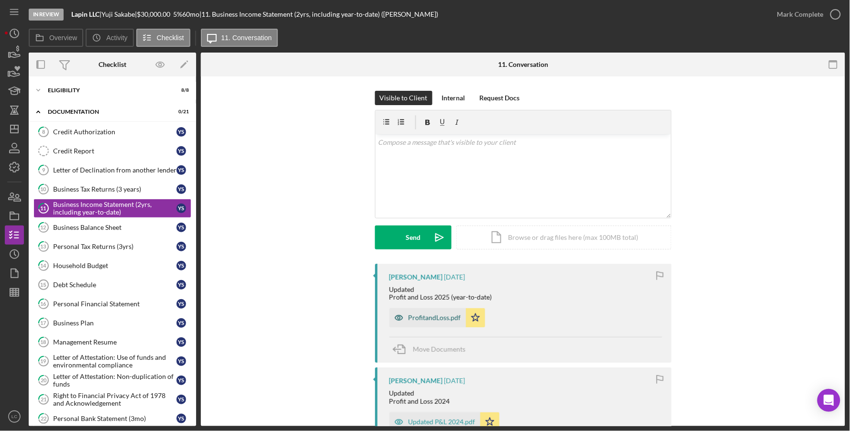
click at [436, 317] on div "ProfitandLoss.pdf" at bounding box center [434, 318] width 53 height 8
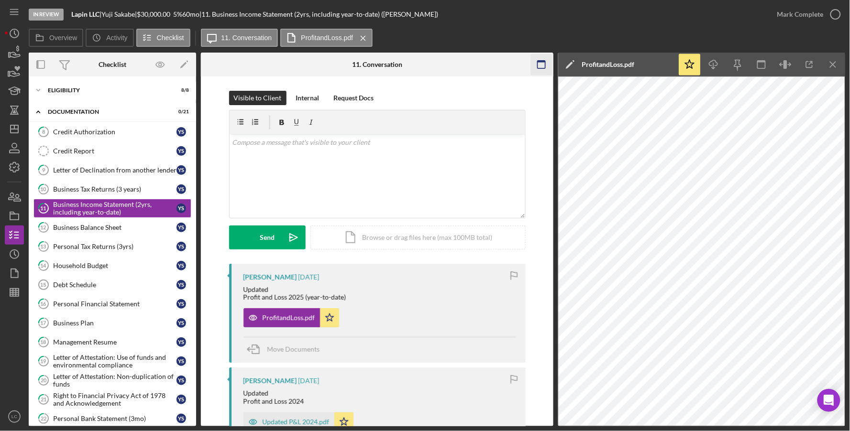
click at [540, 66] on icon "button" at bounding box center [542, 65] width 22 height 22
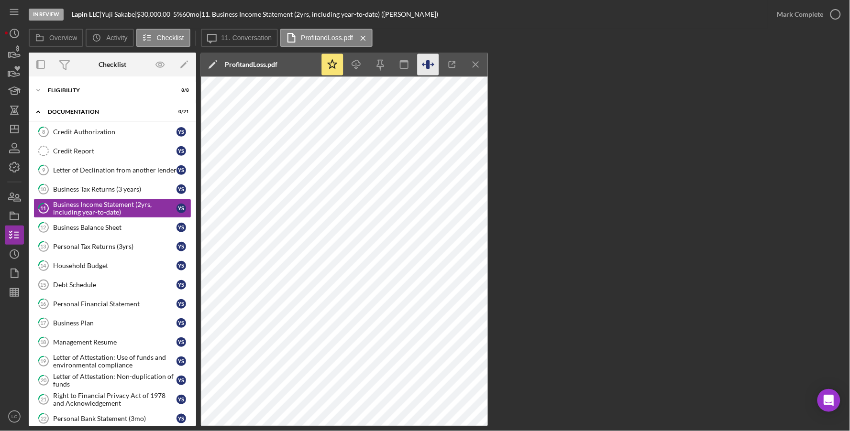
click at [427, 63] on icon "button" at bounding box center [427, 64] width 3 height 9
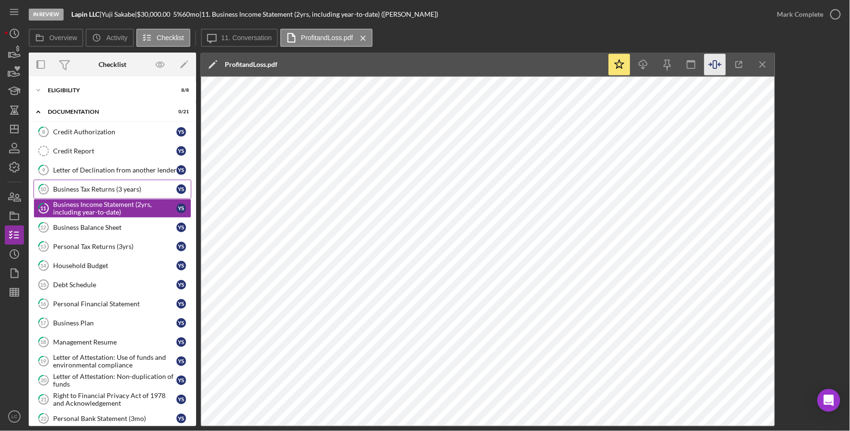
click at [114, 189] on div "Business Tax Returns (3 years)" at bounding box center [114, 190] width 123 height 8
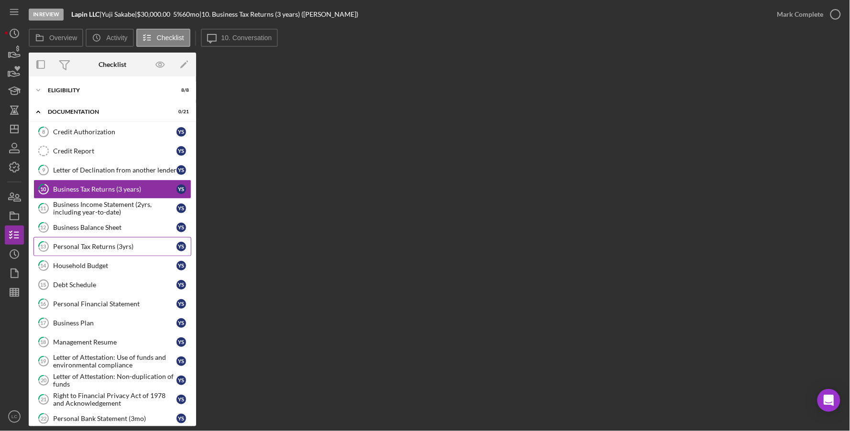
click at [102, 247] on div "Personal Tax Returns (3yrs)" at bounding box center [114, 247] width 123 height 8
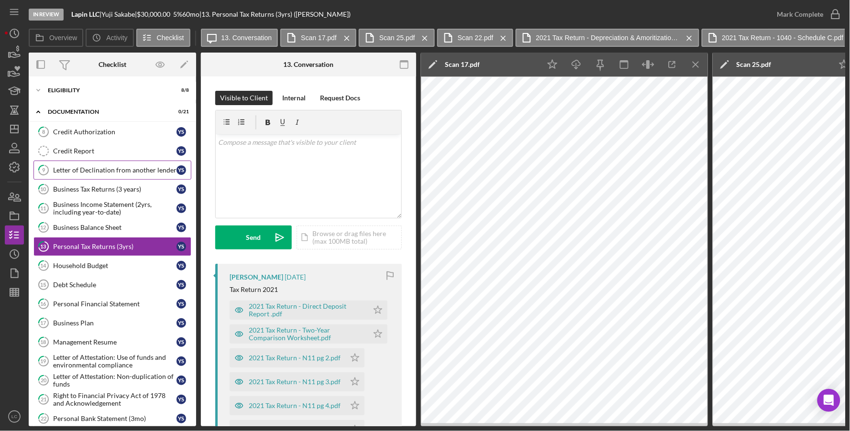
click at [87, 168] on div "Letter of Declination from another lender" at bounding box center [114, 170] width 123 height 8
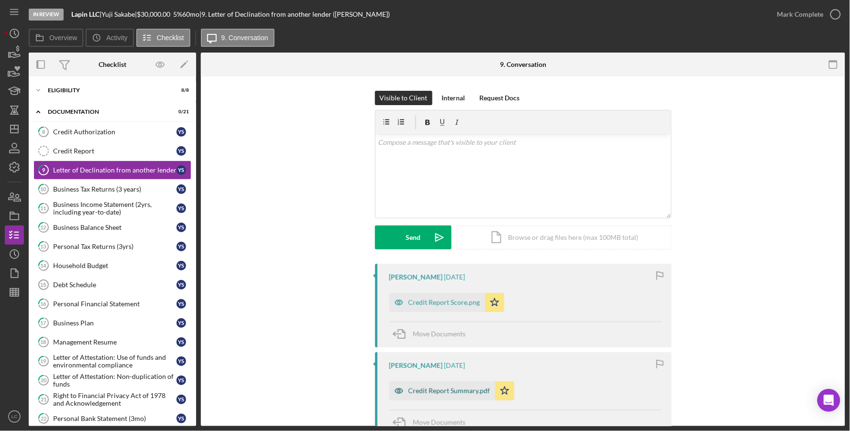
click at [460, 389] on div "Credit Report Summary.pdf" at bounding box center [449, 391] width 82 height 8
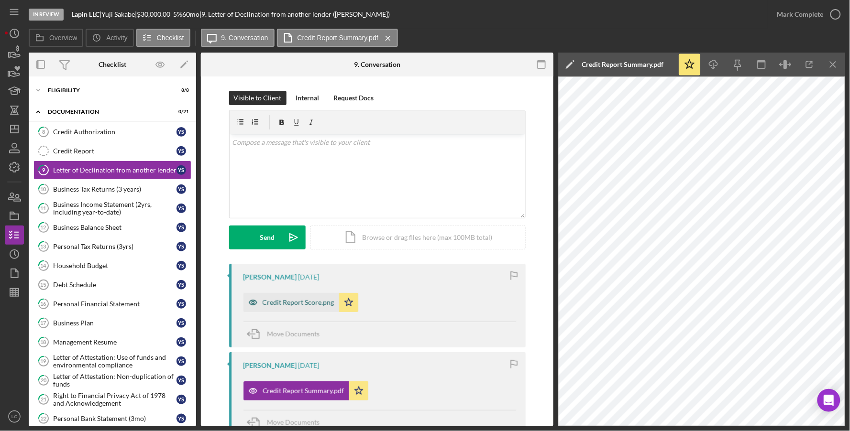
click at [302, 308] on div "Credit Report Score.png" at bounding box center [291, 302] width 96 height 19
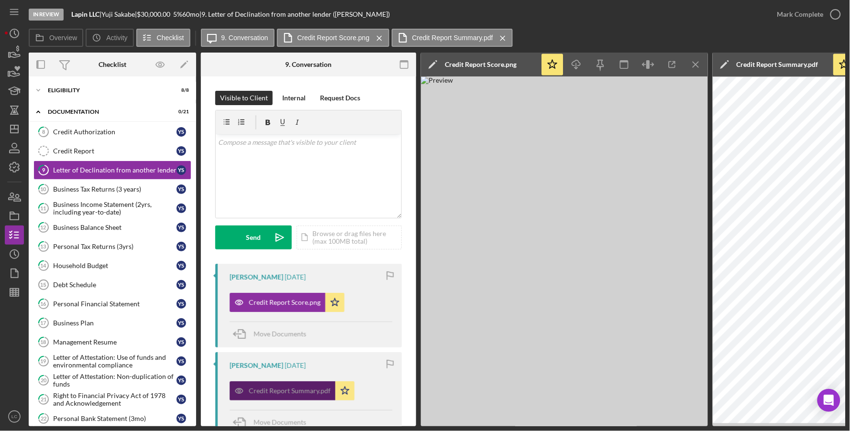
click at [280, 386] on div "Credit Report Summary.pdf" at bounding box center [282, 391] width 106 height 19
click at [694, 66] on line "button" at bounding box center [695, 64] width 5 height 5
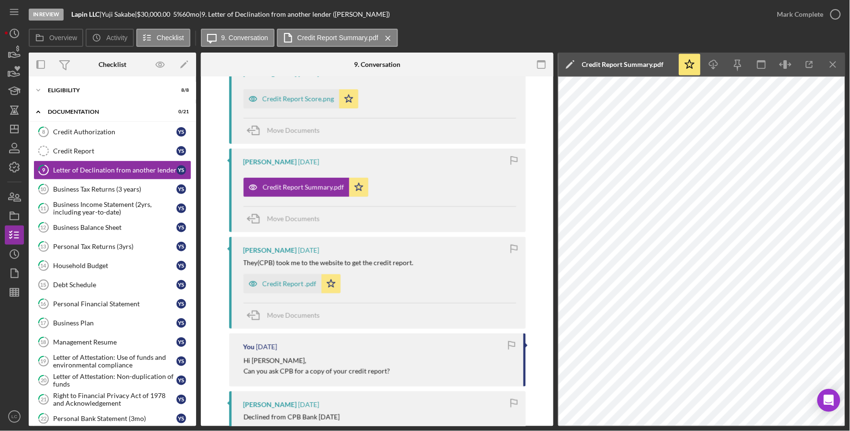
scroll to position [206, 0]
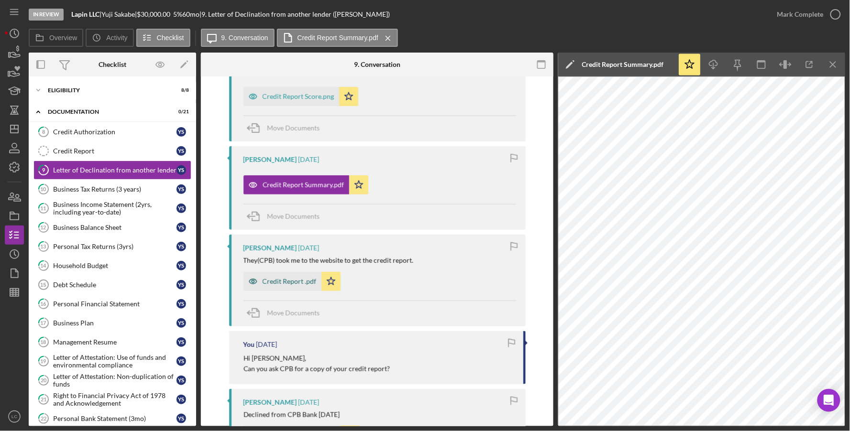
click at [293, 285] on div "Credit Report .pdf" at bounding box center [289, 282] width 54 height 8
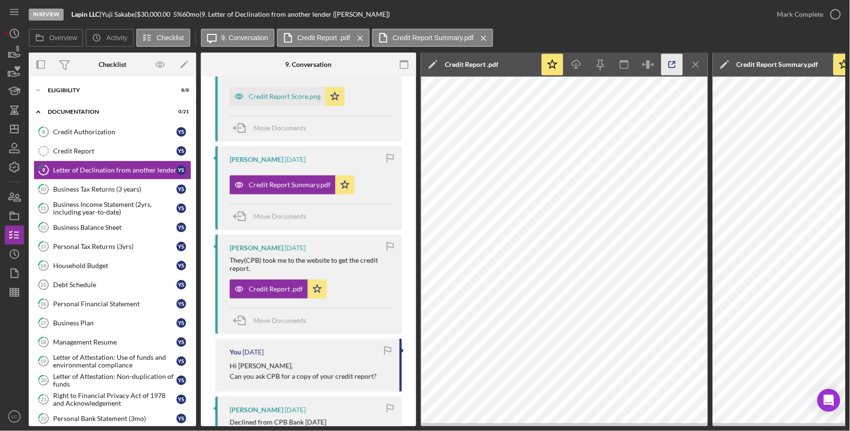
click at [675, 66] on icon "button" at bounding box center [672, 65] width 6 height 6
click at [693, 67] on line "button" at bounding box center [695, 64] width 5 height 5
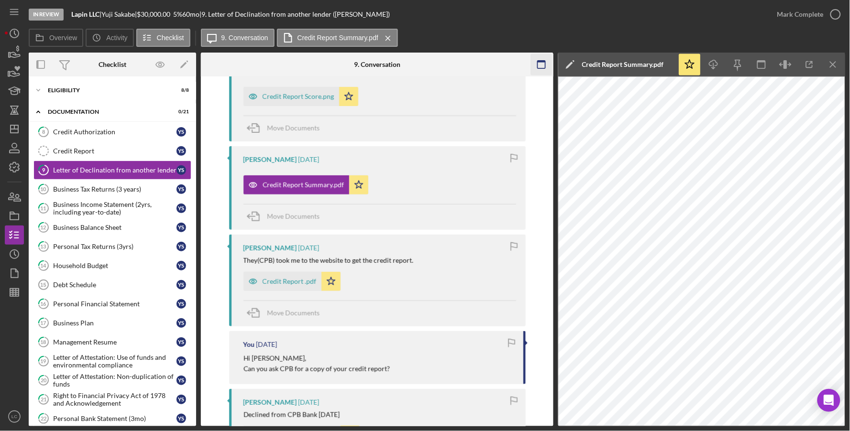
click at [540, 62] on icon "button" at bounding box center [542, 65] width 22 height 22
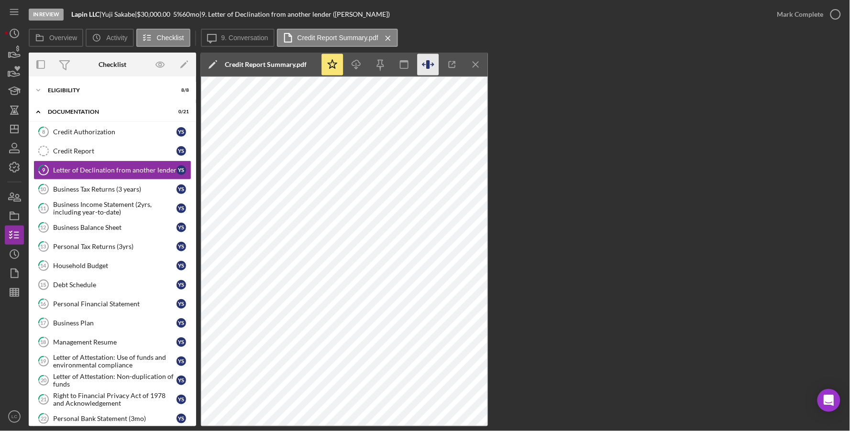
click at [432, 68] on icon "button" at bounding box center [428, 65] width 22 height 22
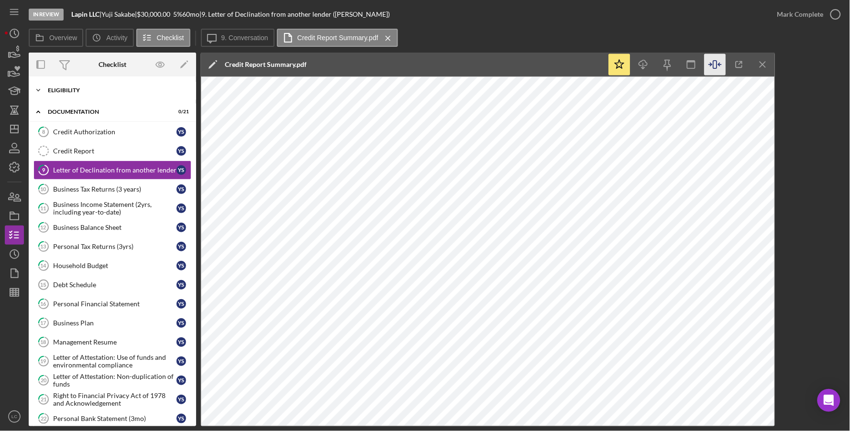
click at [64, 87] on div "Eligibility" at bounding box center [116, 90] width 136 height 6
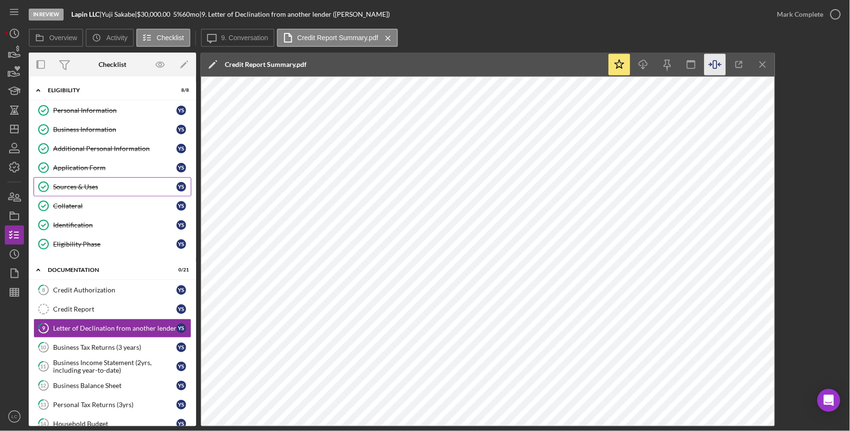
click at [77, 188] on div "Sources & Uses" at bounding box center [114, 187] width 123 height 8
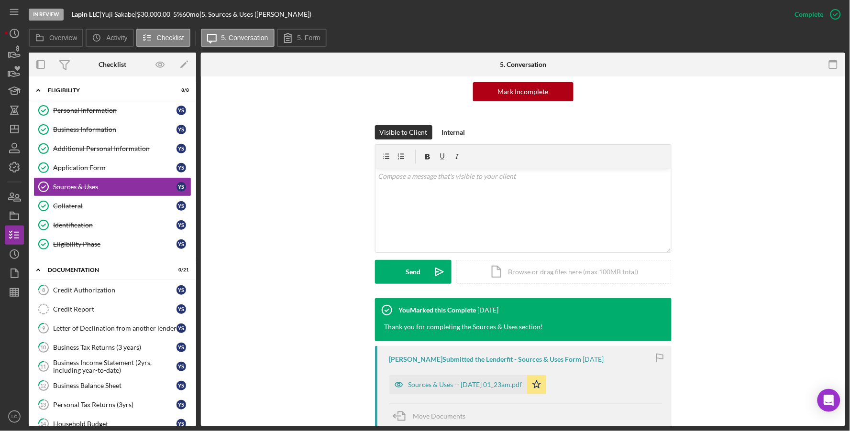
scroll to position [227, 0]
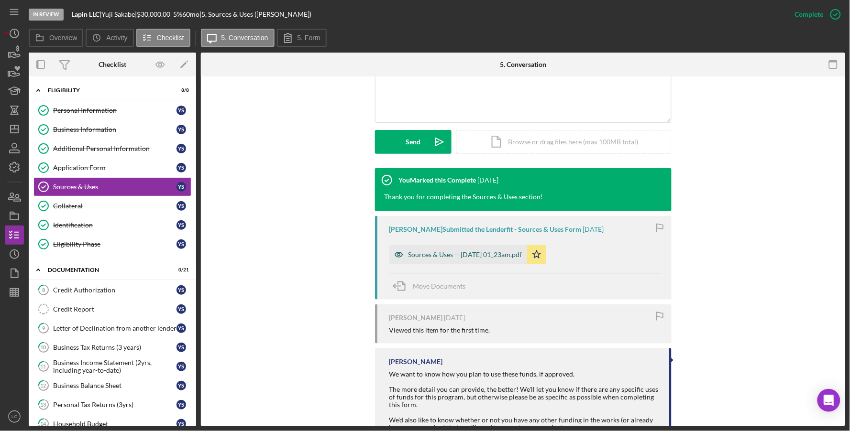
click at [459, 262] on div "Sources & Uses -- [DATE] 01_23am.pdf" at bounding box center [458, 254] width 138 height 19
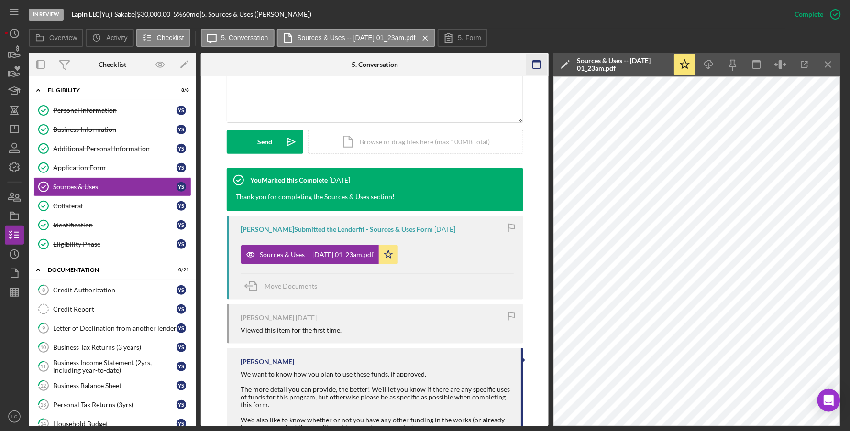
click at [531, 58] on icon "button" at bounding box center [536, 65] width 22 height 22
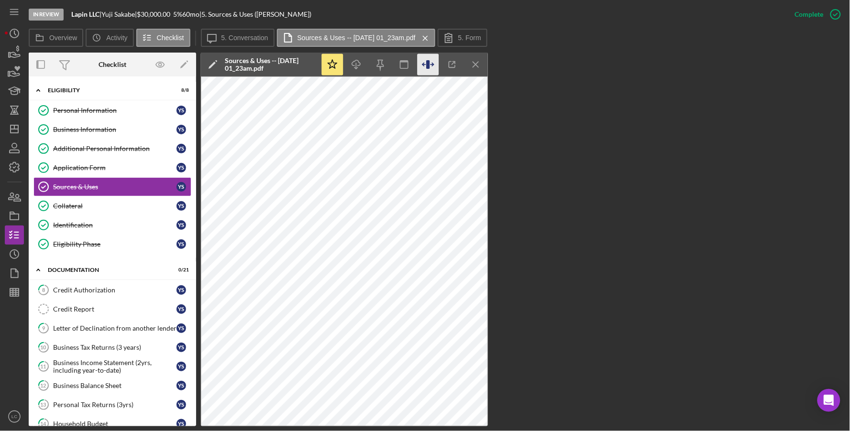
click at [428, 66] on icon "button" at bounding box center [427, 64] width 3 height 9
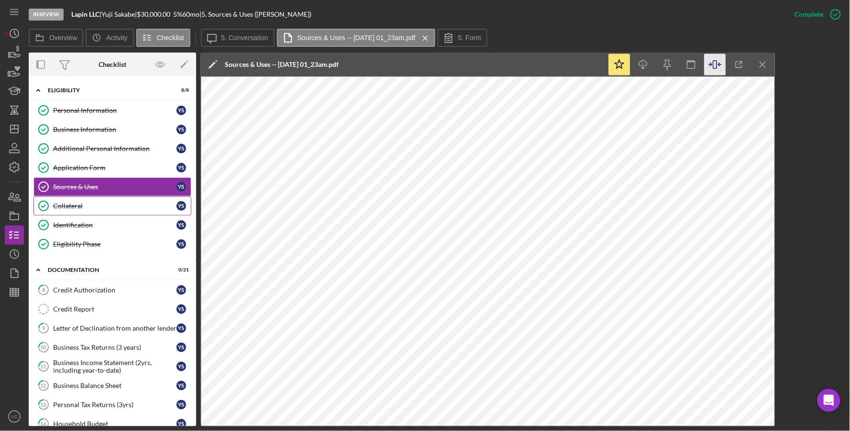
click at [75, 209] on div "Collateral" at bounding box center [114, 206] width 123 height 8
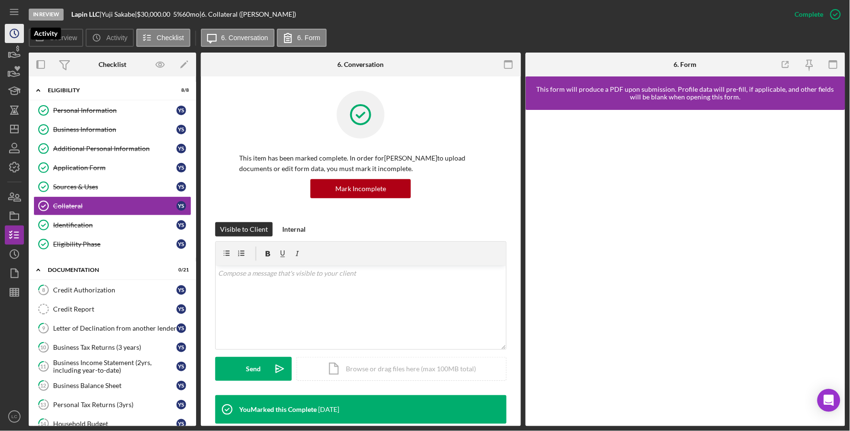
click at [12, 34] on icon "Icon/History" at bounding box center [14, 34] width 24 height 24
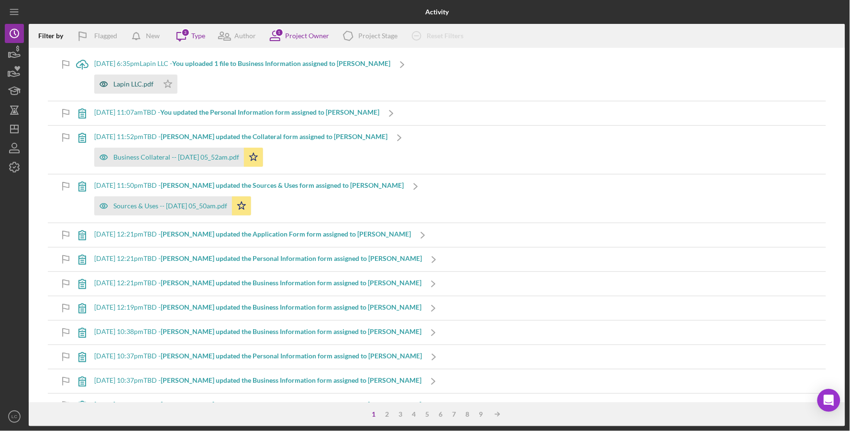
click at [129, 84] on div "Lapin LLC.pdf" at bounding box center [133, 84] width 40 height 8
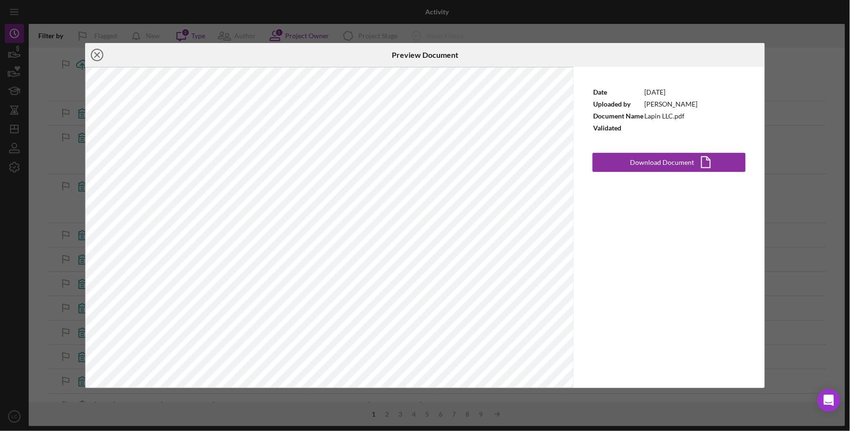
click at [101, 52] on circle at bounding box center [96, 54] width 11 height 11
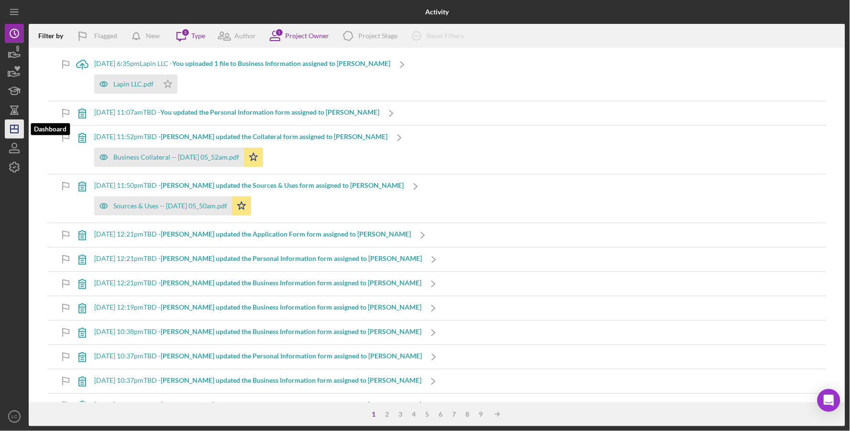
click at [13, 128] on icon "Icon/Dashboard" at bounding box center [14, 129] width 24 height 24
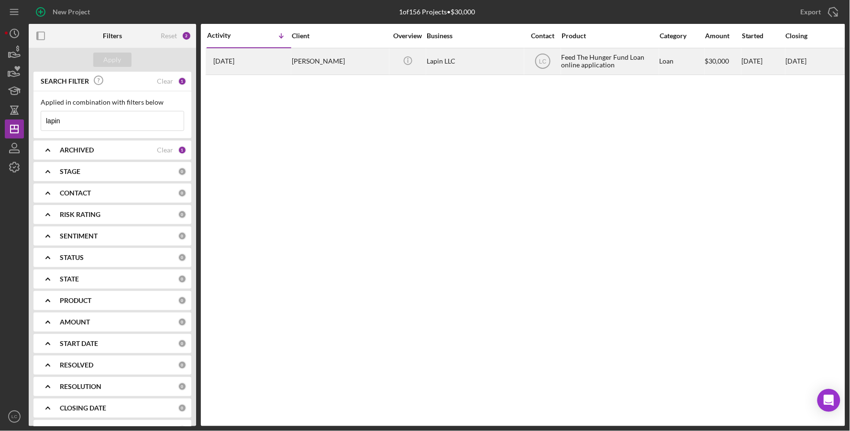
click at [350, 60] on div "[PERSON_NAME]" at bounding box center [340, 61] width 96 height 25
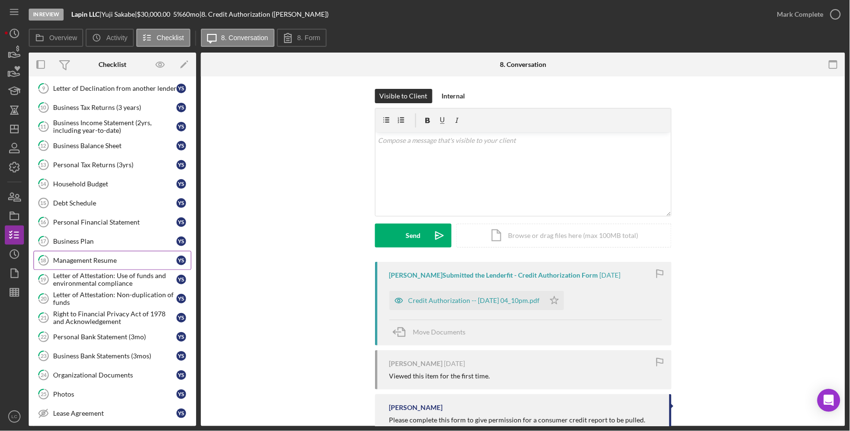
scroll to position [92, 0]
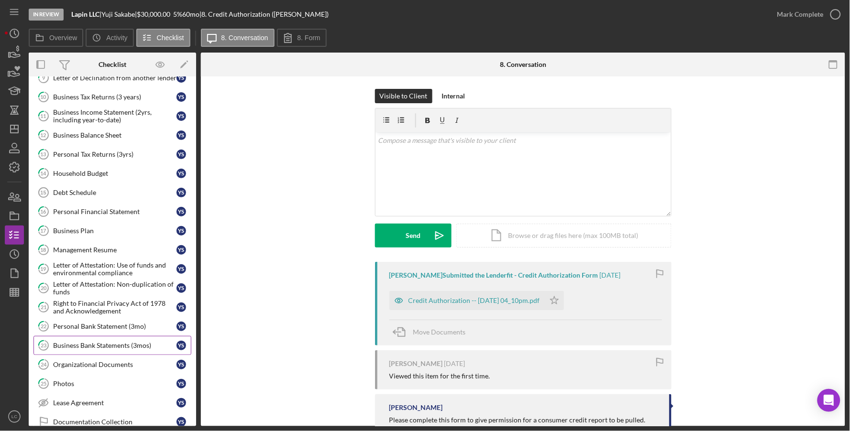
click at [107, 344] on div "Business Bank Statements (3mos)" at bounding box center [114, 346] width 123 height 8
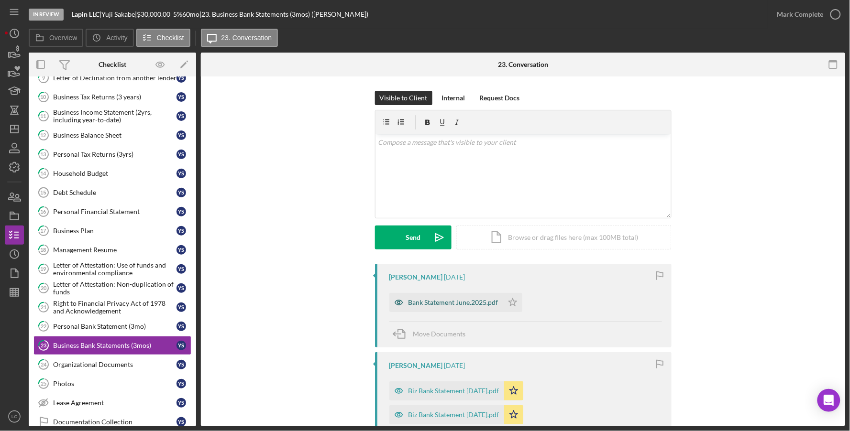
click at [433, 302] on div "Bank Statement June.2025.pdf" at bounding box center [453, 303] width 90 height 8
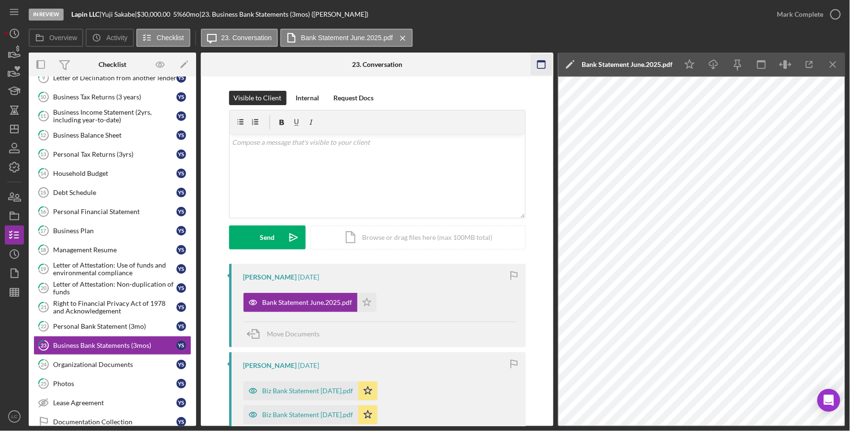
click at [541, 68] on rect "button" at bounding box center [541, 65] width 8 height 8
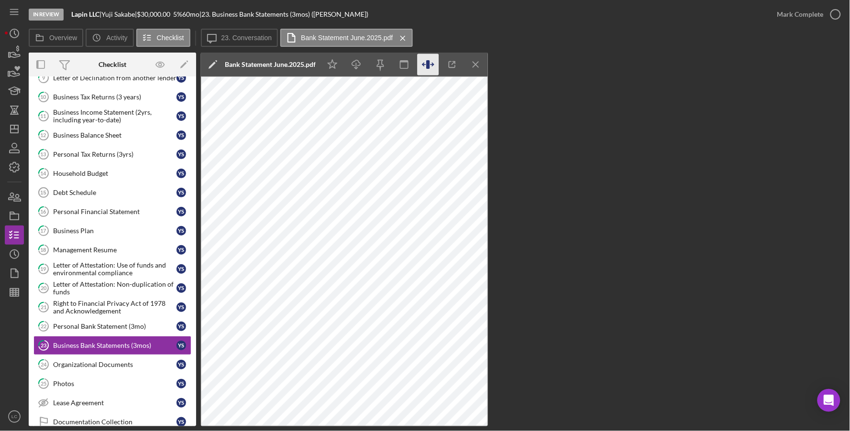
click at [427, 65] on icon "button" at bounding box center [427, 64] width 3 height 9
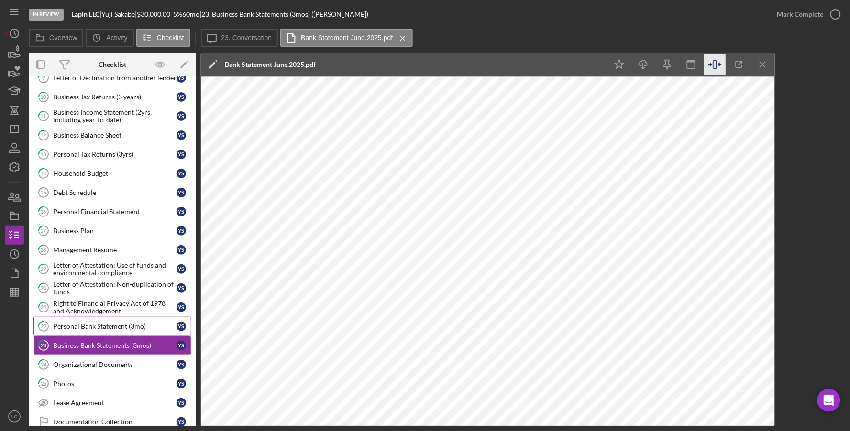
click at [91, 328] on div "Personal Bank Statement (3mo)" at bounding box center [114, 327] width 123 height 8
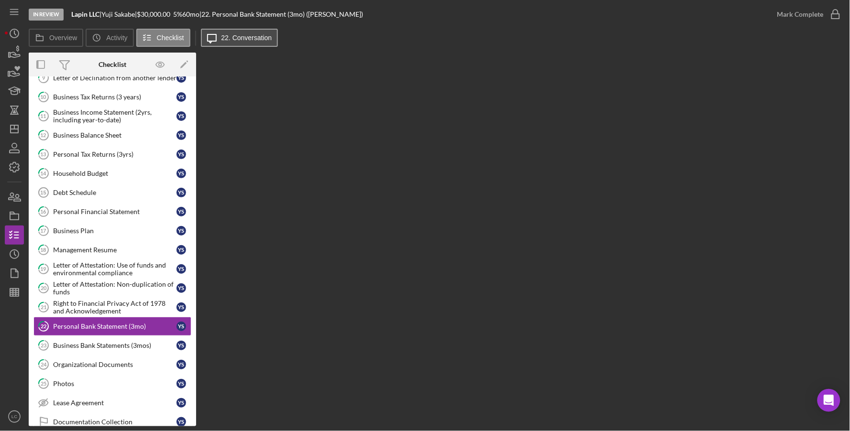
click at [259, 39] on label "22. Conversation" at bounding box center [246, 38] width 51 height 8
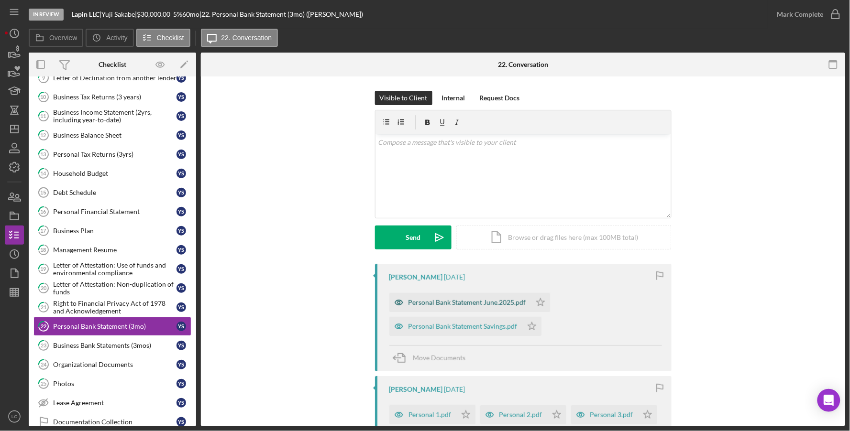
click at [467, 304] on div "Personal Bank Statement June.2025.pdf" at bounding box center [467, 303] width 118 height 8
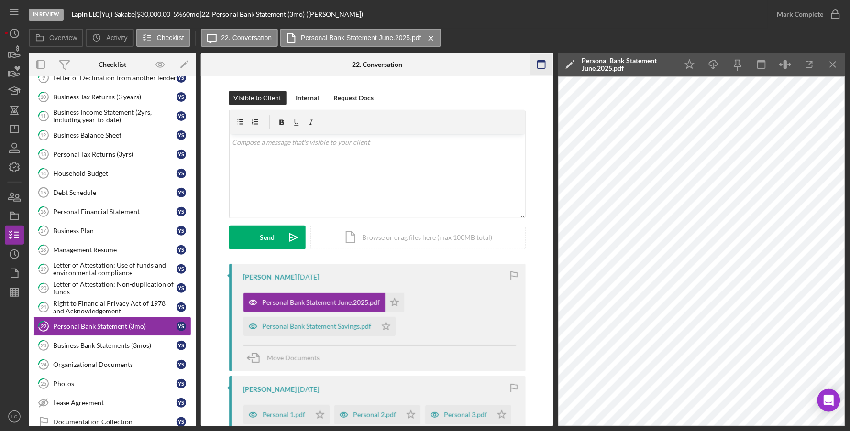
click at [541, 61] on rect "button" at bounding box center [541, 62] width 8 height 2
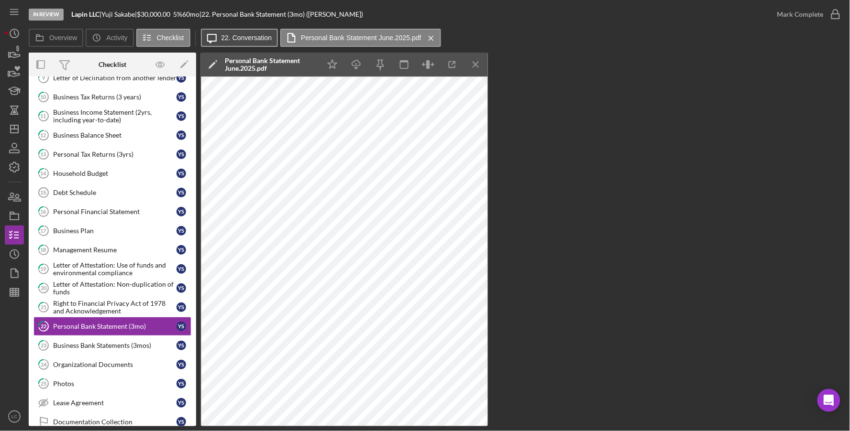
click at [241, 41] on label "22. Conversation" at bounding box center [246, 38] width 51 height 8
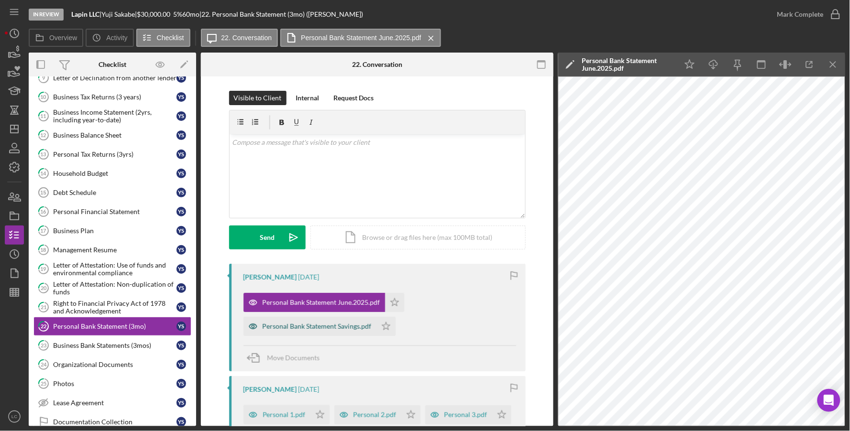
click at [312, 332] on div "Personal Bank Statement Savings.pdf" at bounding box center [309, 326] width 133 height 19
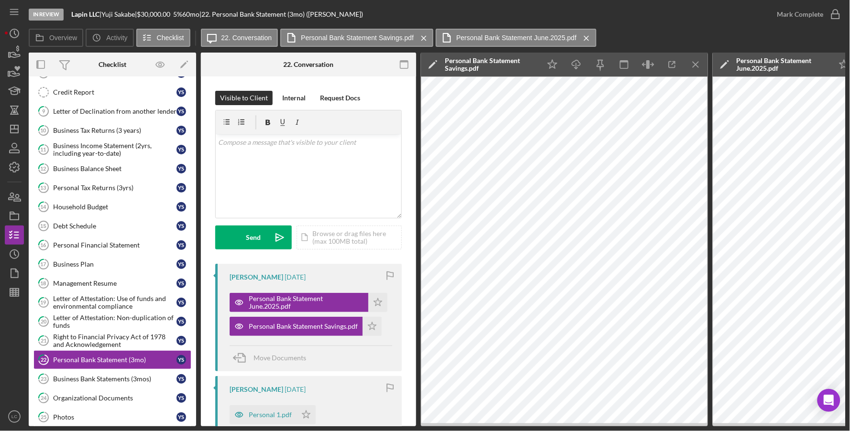
scroll to position [58, 0]
click at [110, 147] on div "Business Income Statement (2yrs, including year-to-date)" at bounding box center [114, 149] width 123 height 15
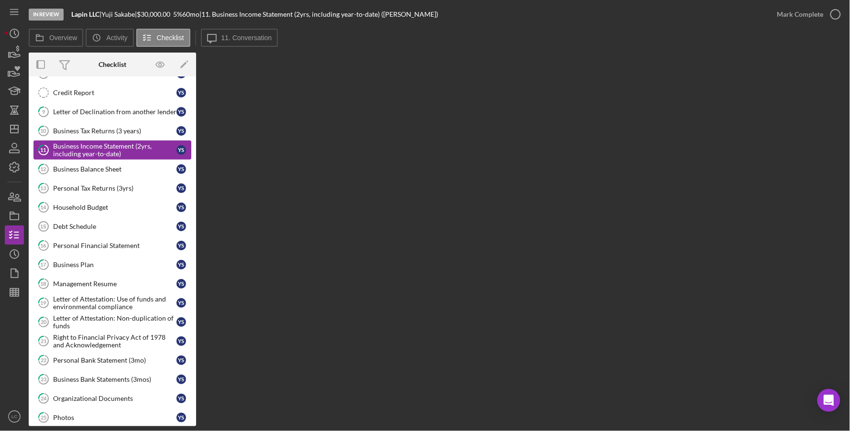
click at [83, 142] on div "Business Income Statement (2yrs, including year-to-date)" at bounding box center [114, 149] width 123 height 15
click at [232, 39] on label "11. Conversation" at bounding box center [246, 38] width 51 height 8
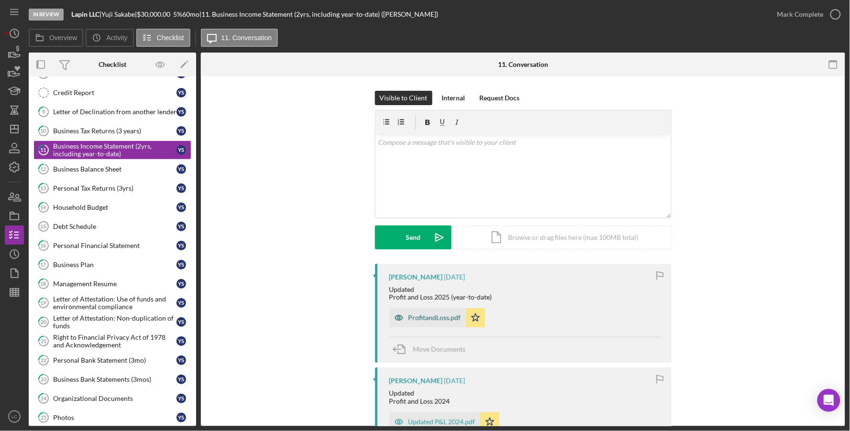
click at [435, 312] on div "ProfitandLoss.pdf" at bounding box center [427, 317] width 76 height 19
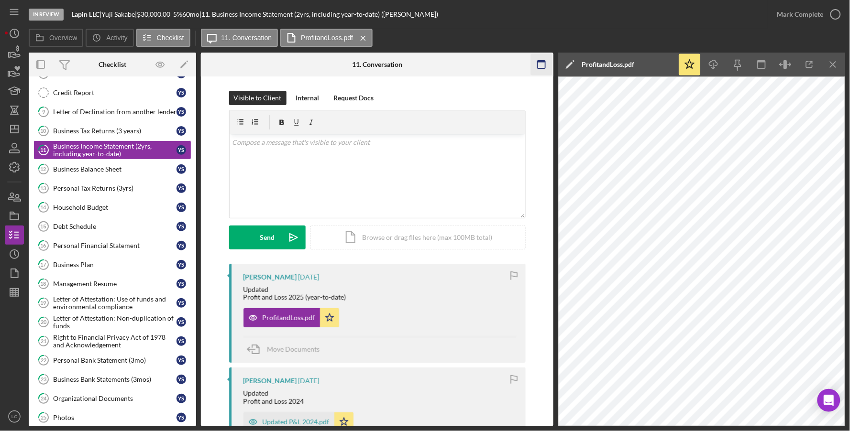
click at [535, 66] on icon "button" at bounding box center [542, 65] width 22 height 22
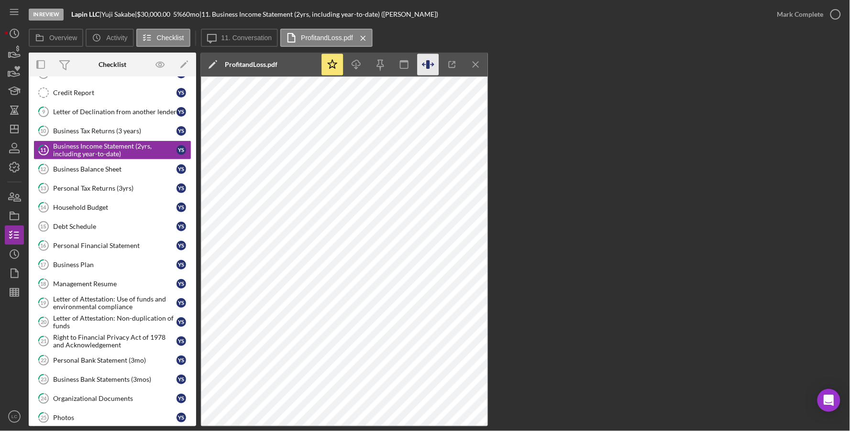
click at [426, 66] on icon "button" at bounding box center [427, 64] width 3 height 9
click at [426, 66] on div "Icon/Star Icon/Download Icon/Menu Close" at bounding box center [403, 65] width 167 height 24
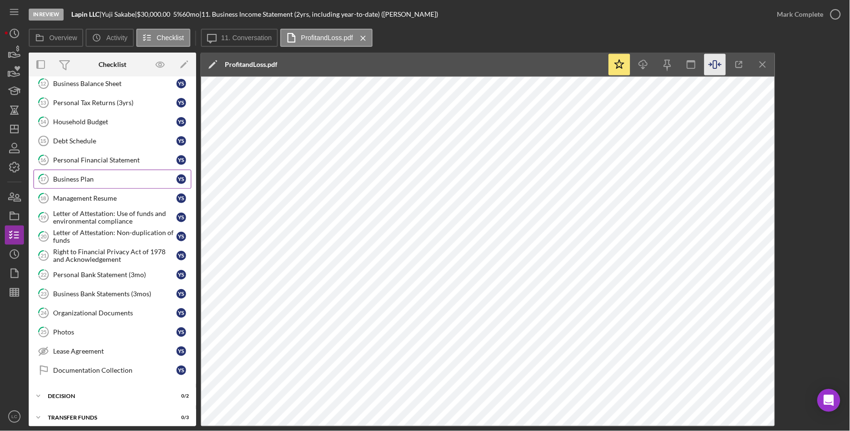
scroll to position [152, 0]
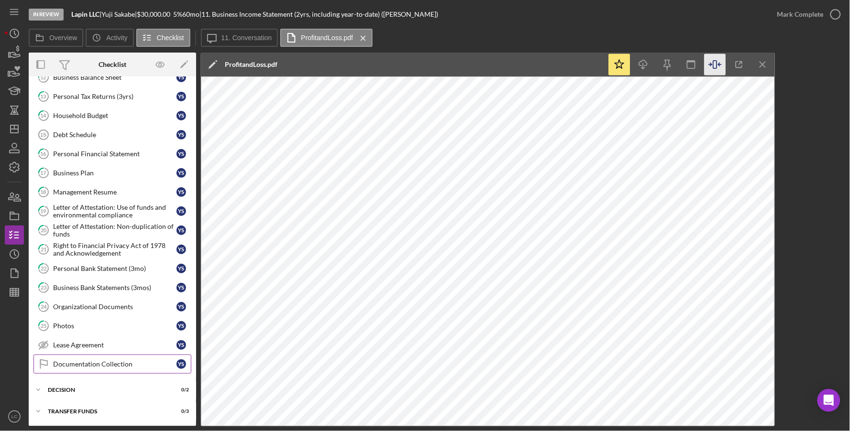
click at [88, 363] on div "Documentation Collection" at bounding box center [114, 364] width 123 height 8
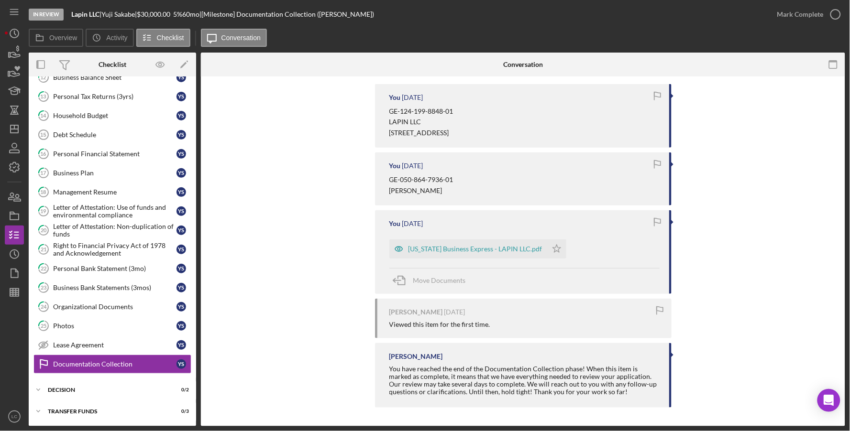
scroll to position [180, 0]
click at [547, 249] on icon "Icon/Star" at bounding box center [556, 248] width 19 height 19
click at [85, 342] on div "Lease Agreement" at bounding box center [114, 345] width 123 height 8
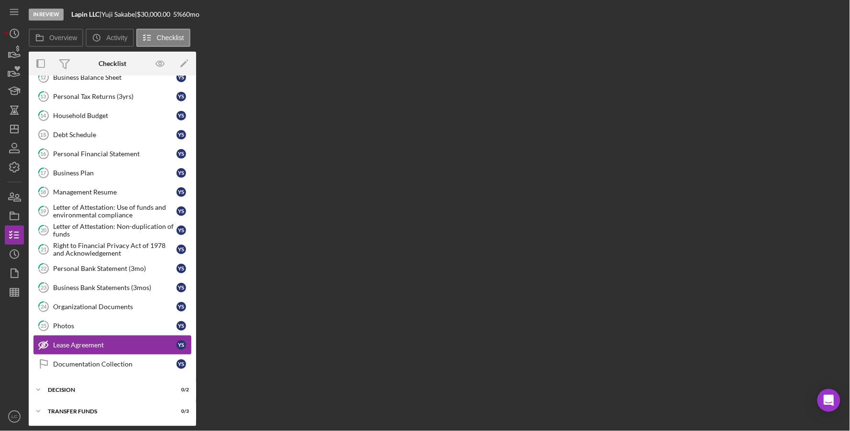
scroll to position [152, 0]
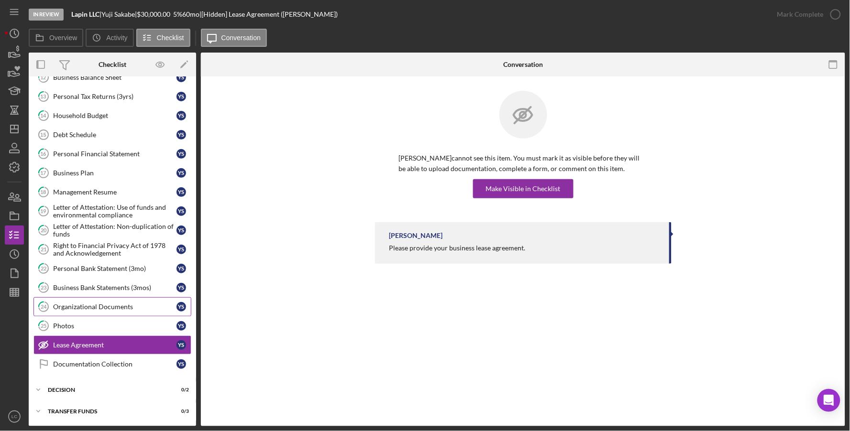
click at [90, 306] on div "Organizational Documents" at bounding box center [114, 307] width 123 height 8
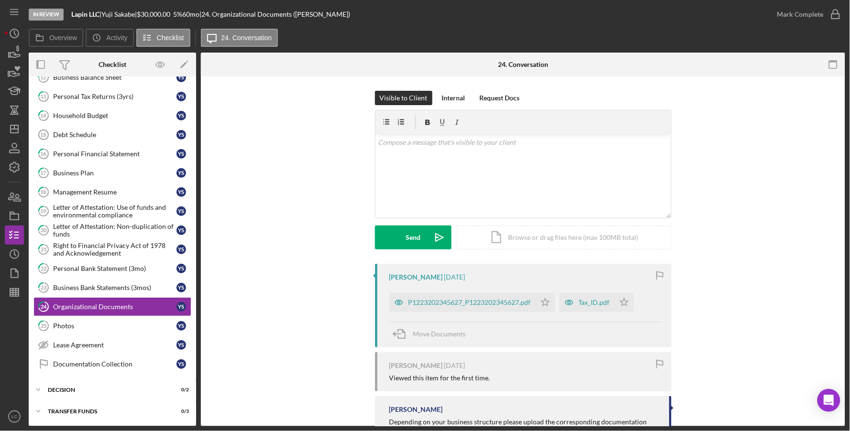
scroll to position [152, 0]
click at [437, 296] on div "P1223202345627_P1223202345627.pdf" at bounding box center [462, 302] width 146 height 19
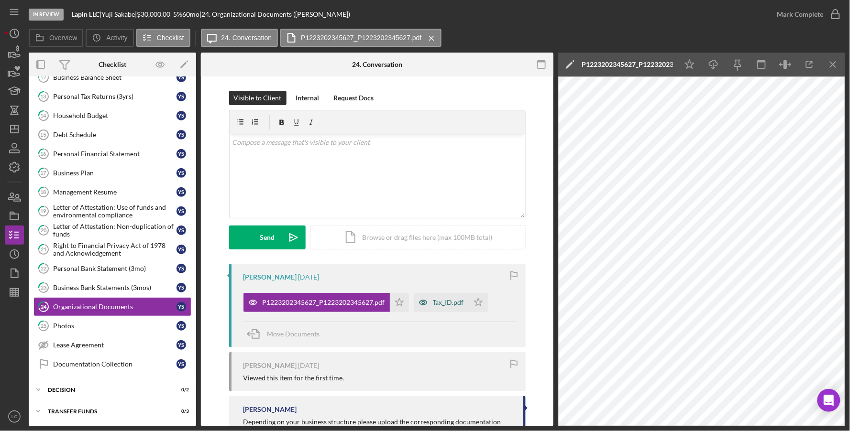
click at [444, 296] on div "Tax_ID.pdf" at bounding box center [441, 302] width 55 height 19
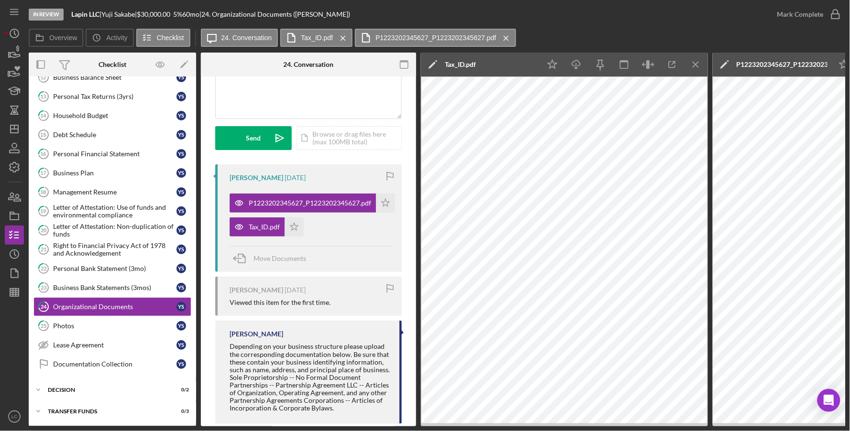
scroll to position [120, 0]
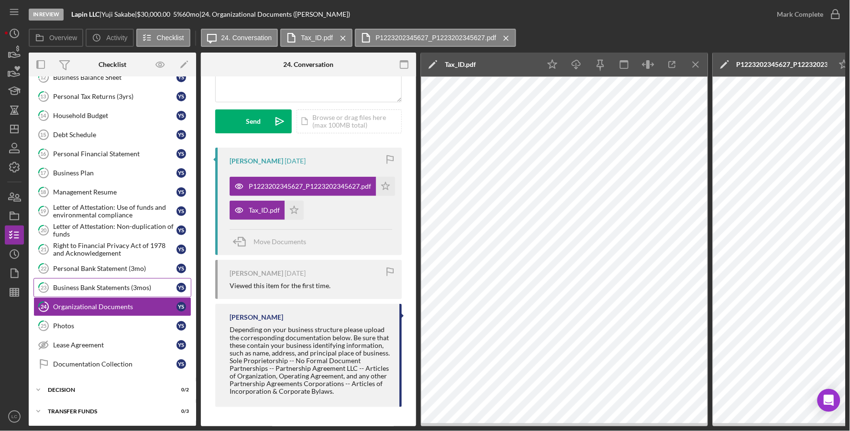
click at [77, 283] on link "23 Business Bank Statements (3mos) Y S" at bounding box center [112, 287] width 158 height 19
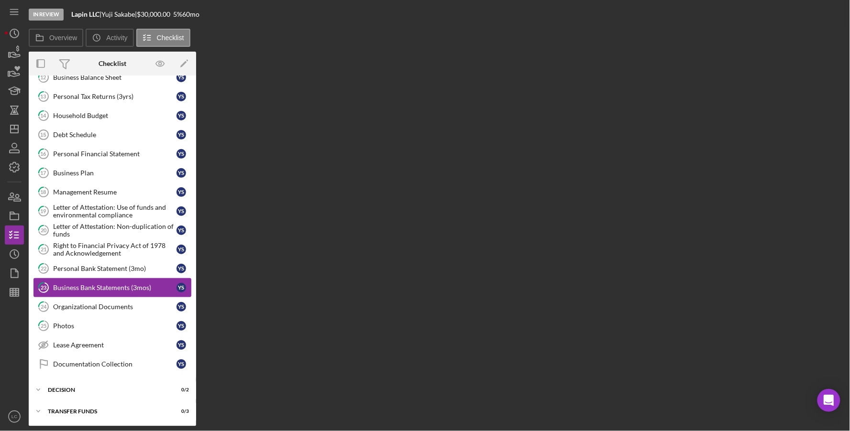
scroll to position [152, 0]
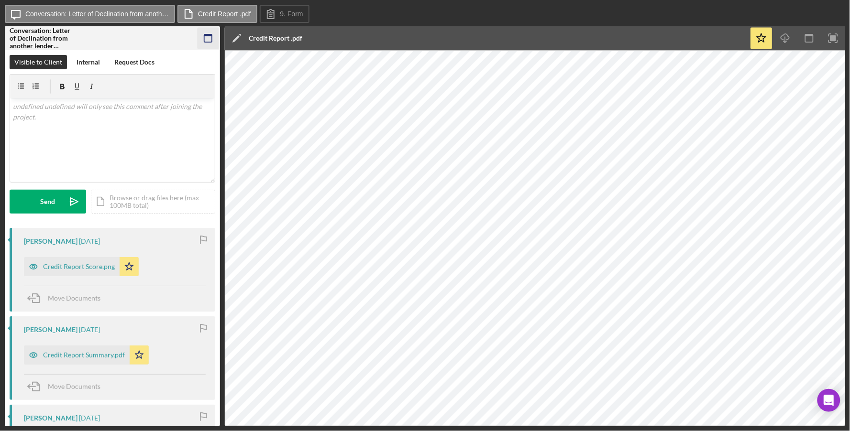
click at [211, 37] on rect "button" at bounding box center [208, 38] width 8 height 8
